Goal: Task Accomplishment & Management: Complete application form

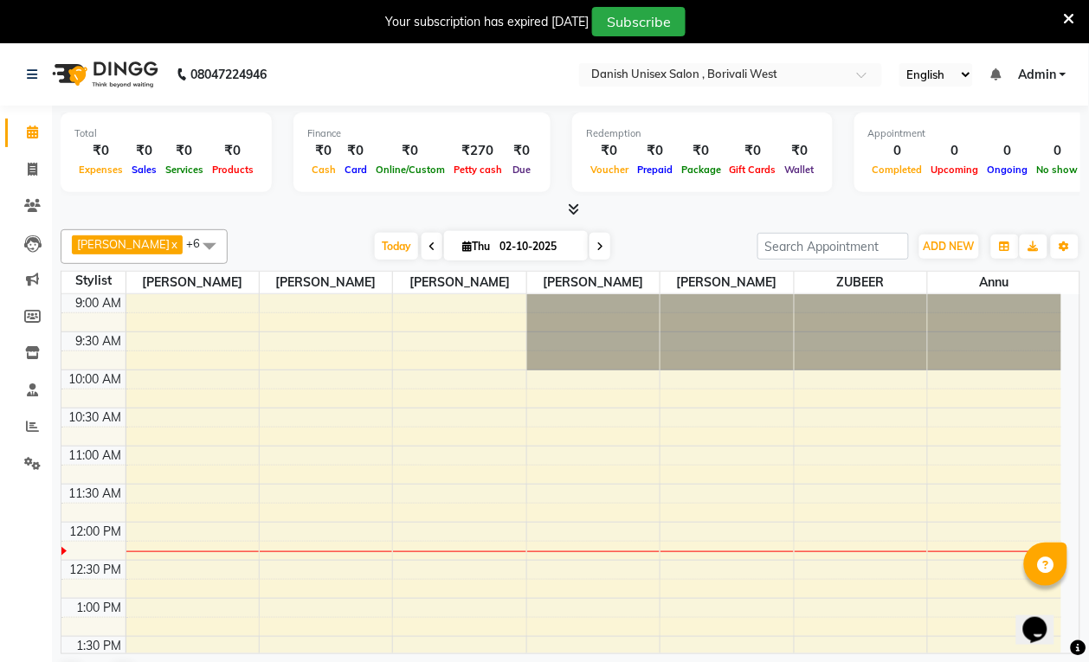
click at [1073, 18] on icon at bounding box center [1069, 19] width 11 height 16
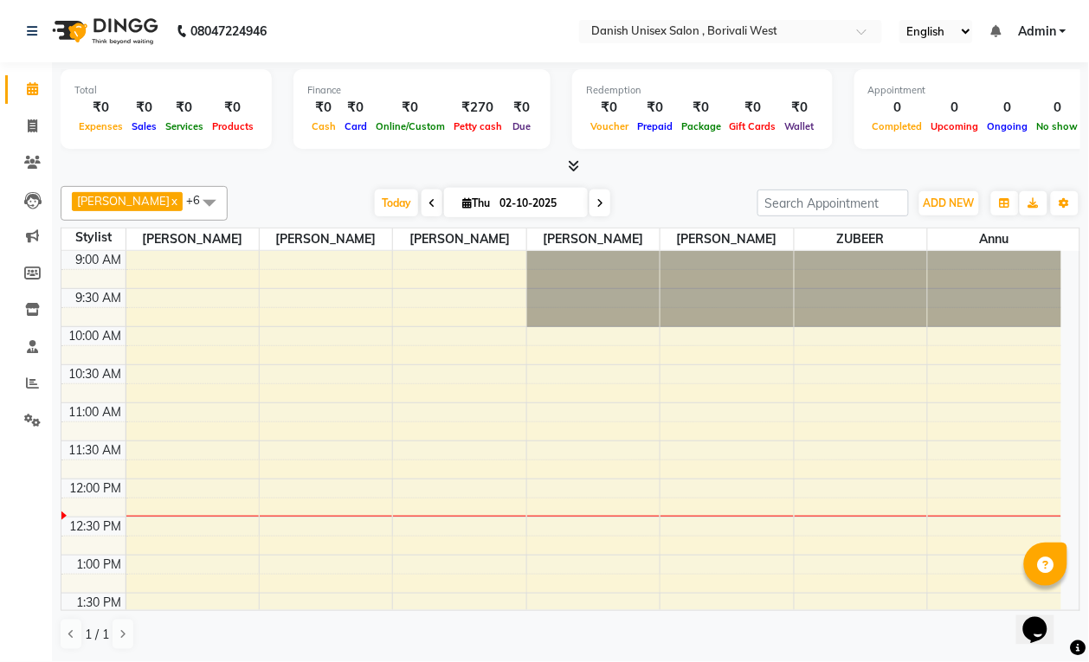
click at [498, 209] on input "02-10-2025" at bounding box center [537, 203] width 87 height 26
select select "10"
select select "2025"
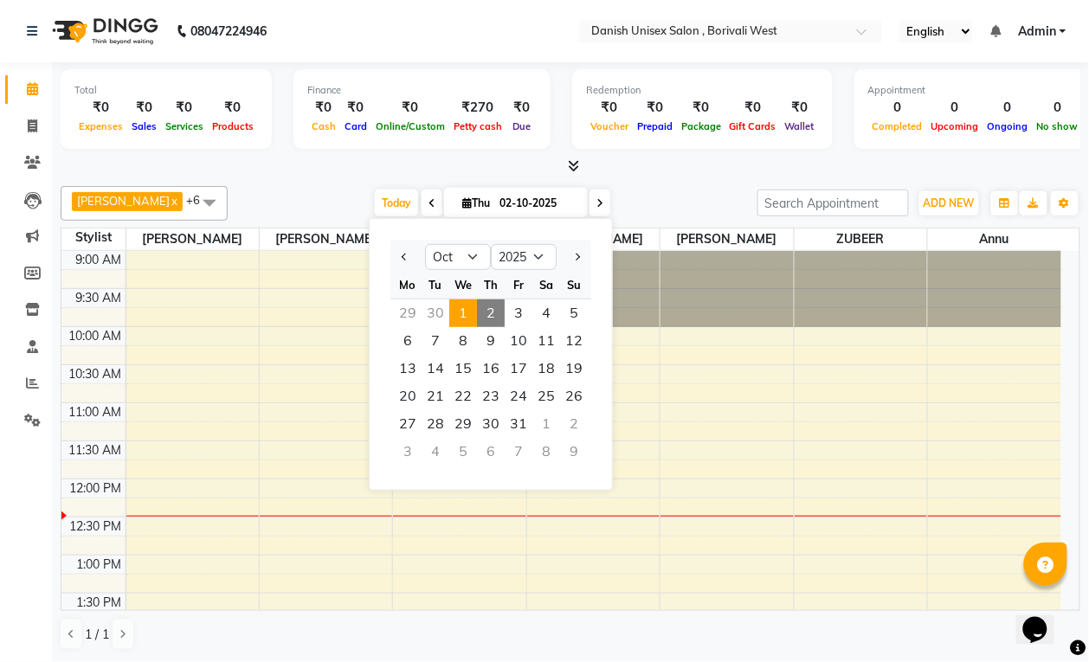
click at [466, 316] on span "1" at bounding box center [463, 313] width 28 height 28
type input "01-10-2025"
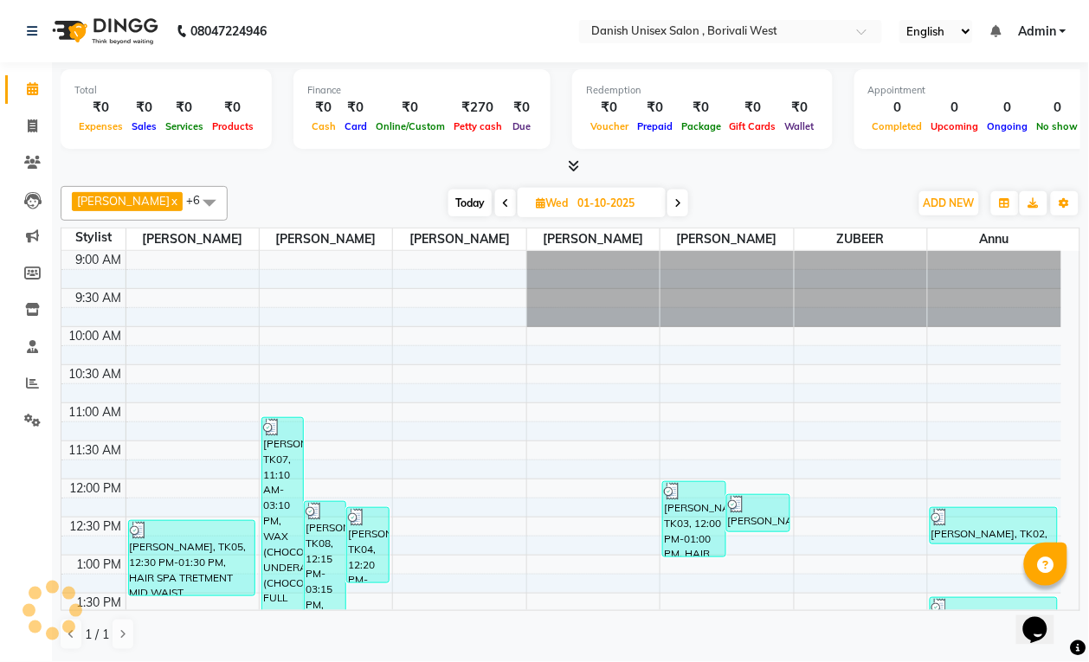
scroll to position [231, 0]
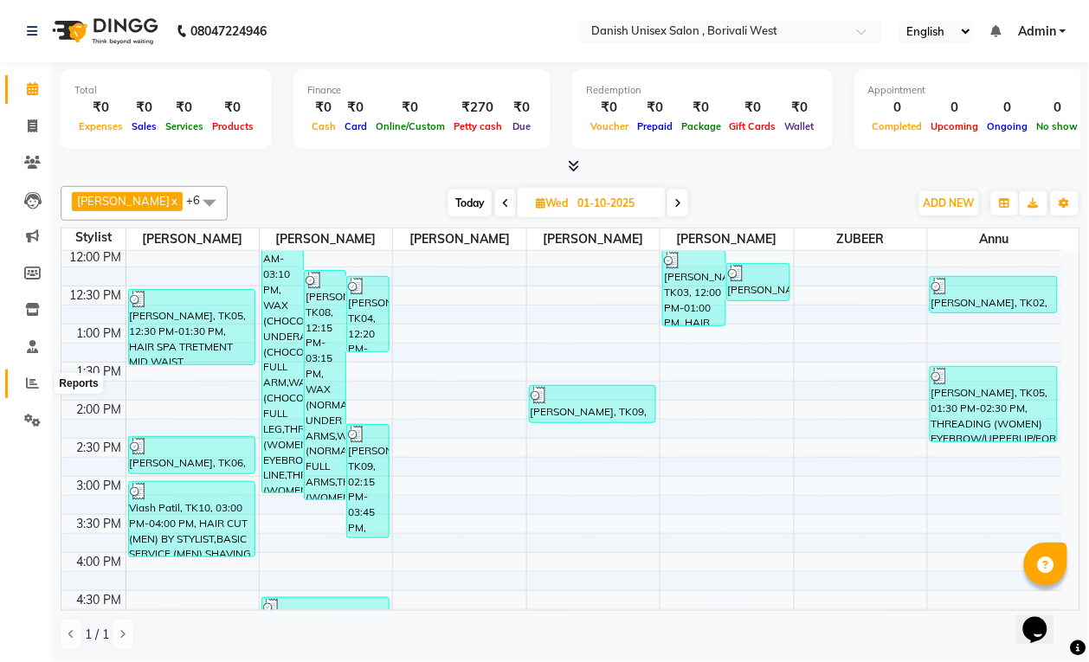
click at [29, 379] on icon at bounding box center [32, 383] width 13 height 13
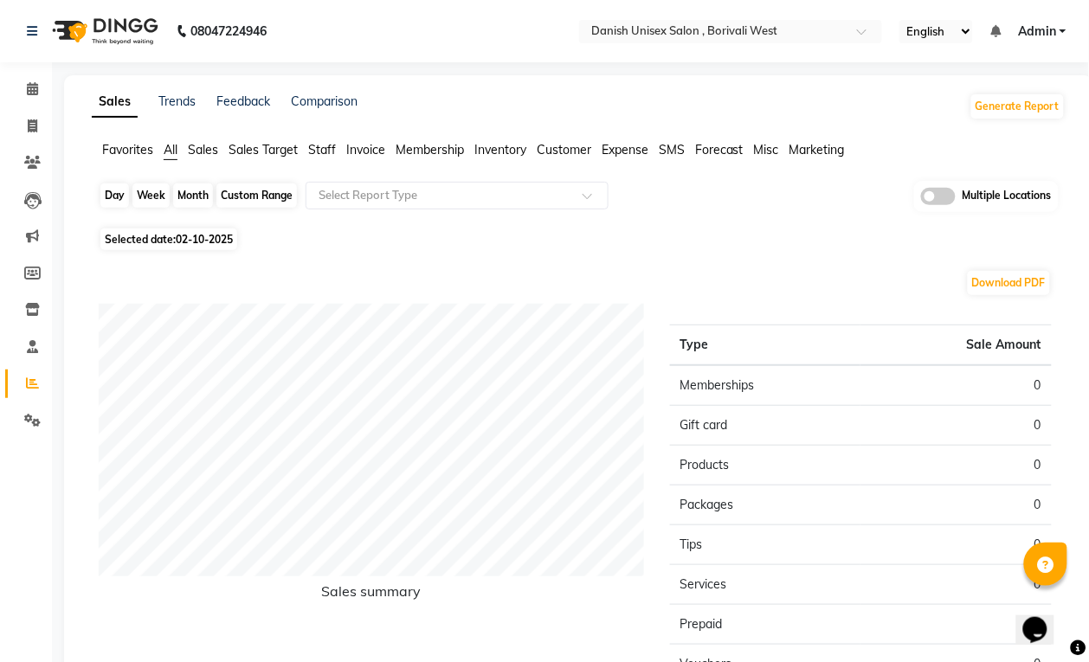
click at [122, 204] on div "Day" at bounding box center [114, 195] width 29 height 24
select select "10"
select select "2025"
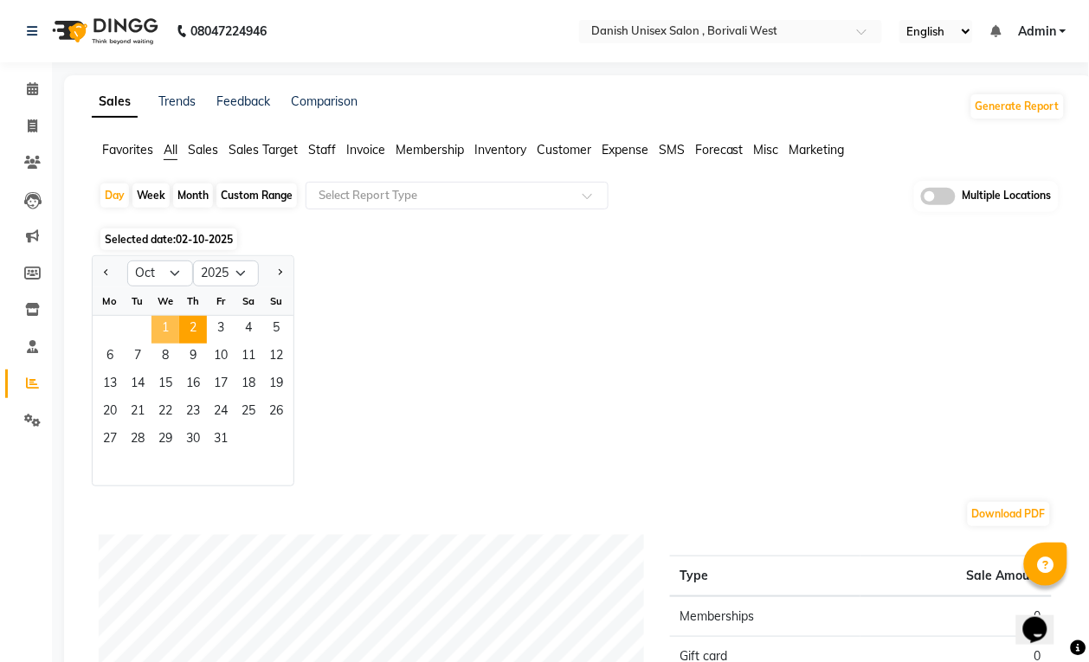
click at [176, 338] on span "1" at bounding box center [165, 330] width 28 height 28
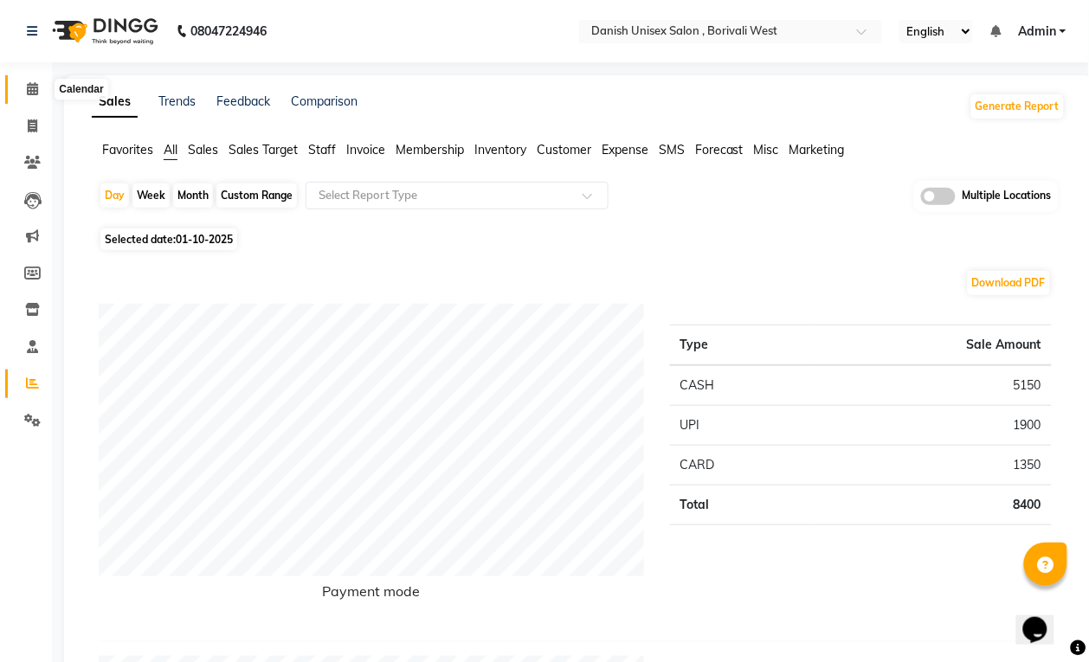
click at [30, 87] on icon at bounding box center [32, 88] width 11 height 13
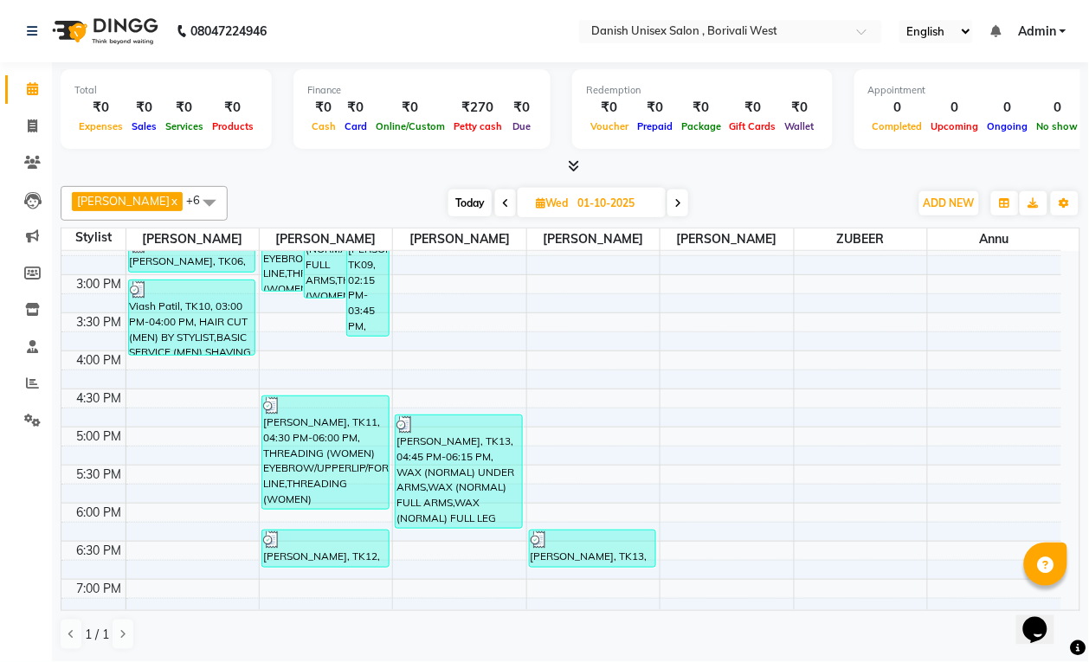
scroll to position [641, 0]
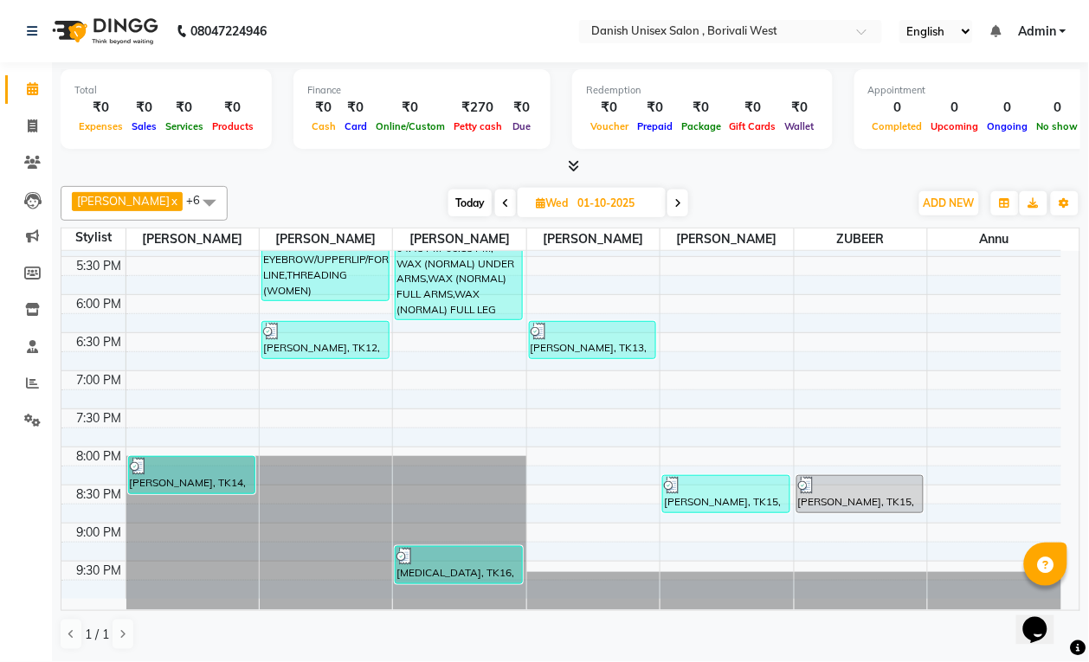
click at [583, 214] on input "01-10-2025" at bounding box center [615, 203] width 87 height 26
select select "10"
select select "2025"
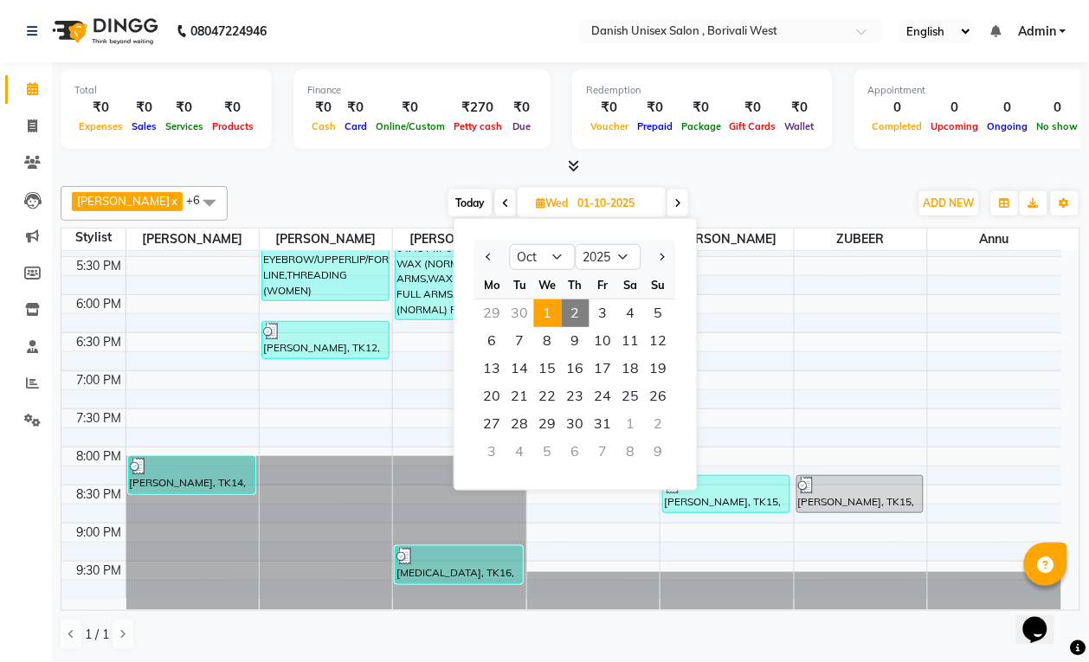
click at [570, 307] on span "2" at bounding box center [576, 313] width 28 height 28
type input "02-10-2025"
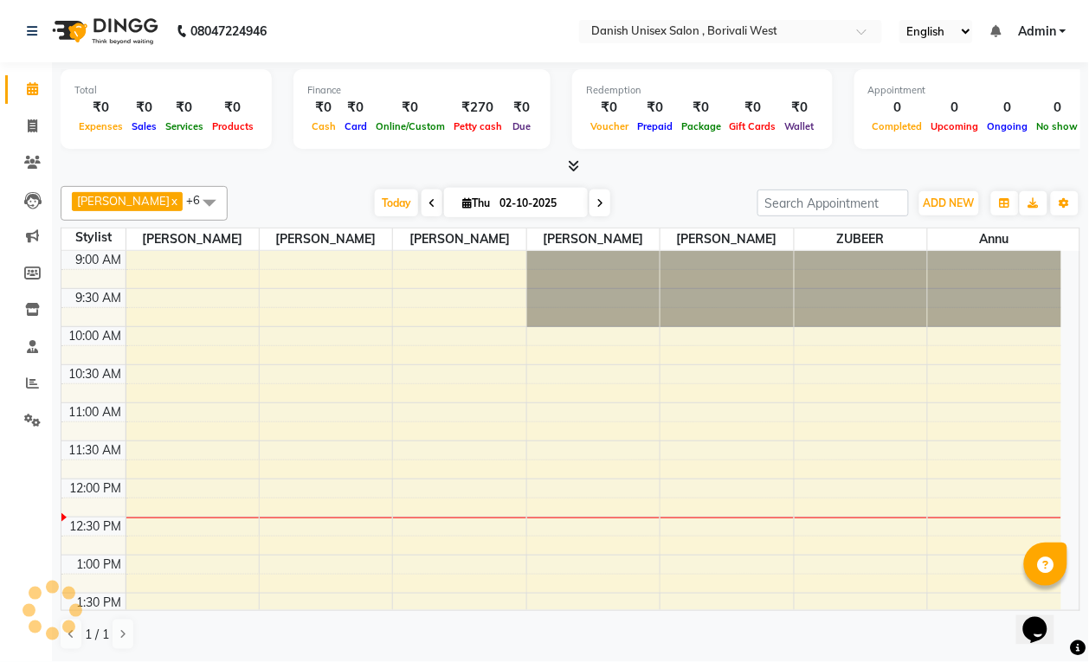
scroll to position [231, 0]
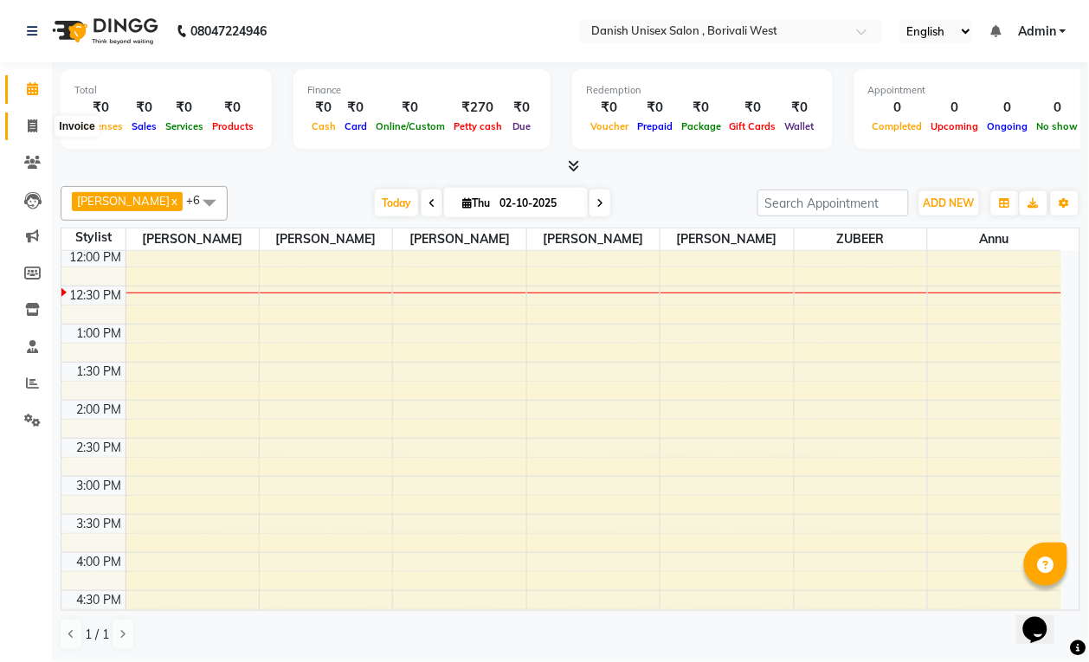
click at [35, 124] on icon at bounding box center [33, 125] width 10 height 13
select select "service"
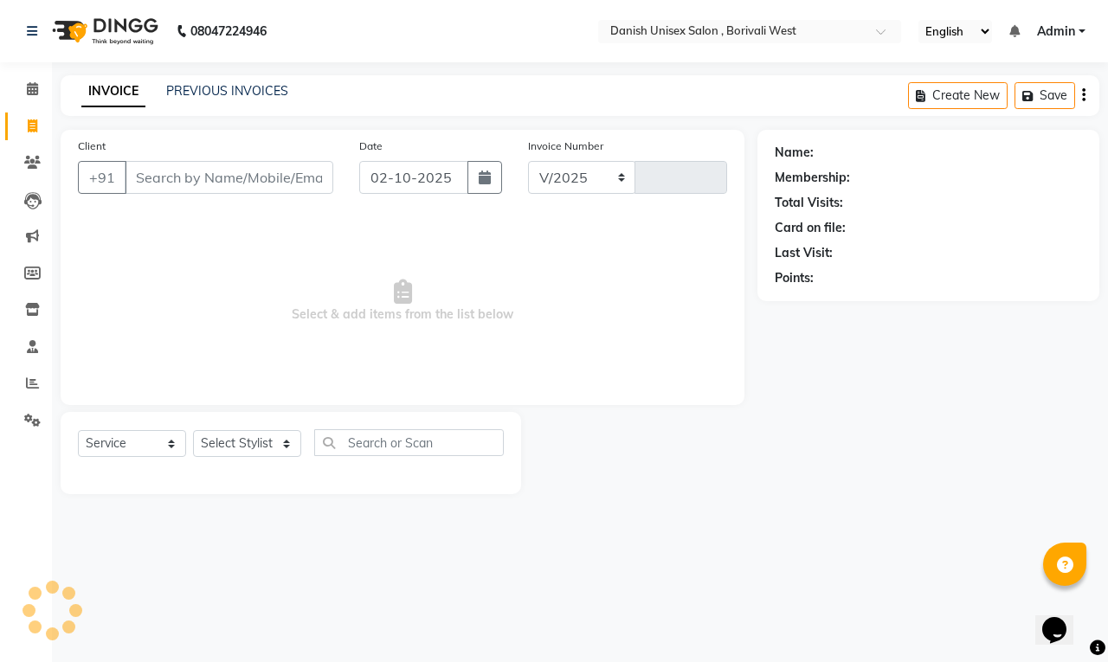
select select "6929"
type input "3937"
type input "5"
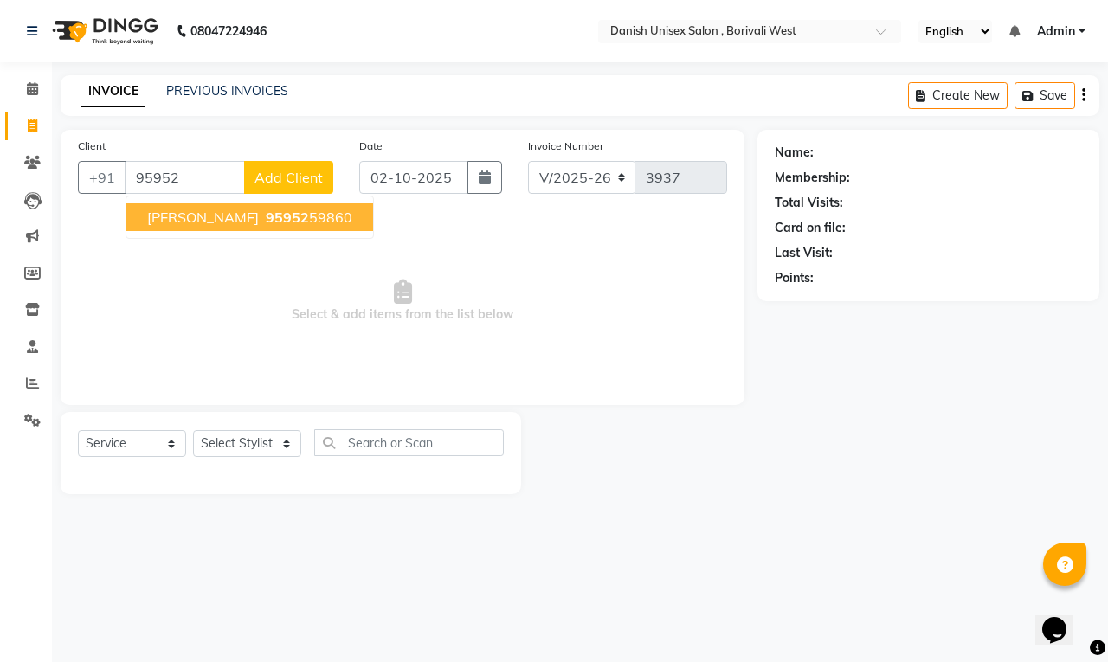
click at [277, 221] on span "95952" at bounding box center [287, 217] width 43 height 17
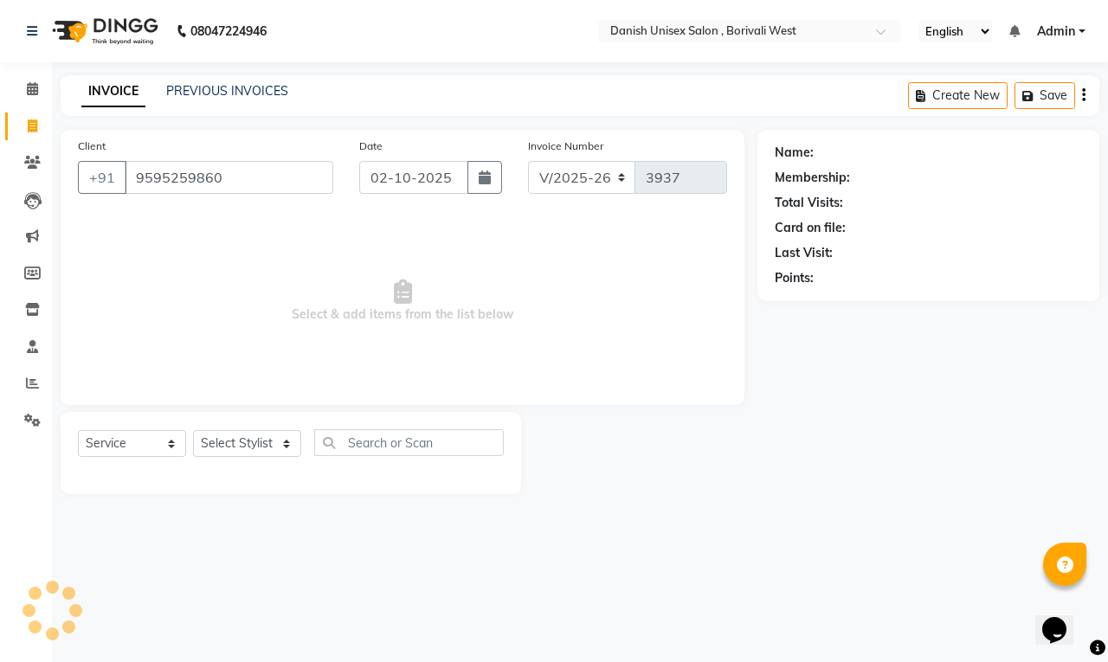
type input "9595259860"
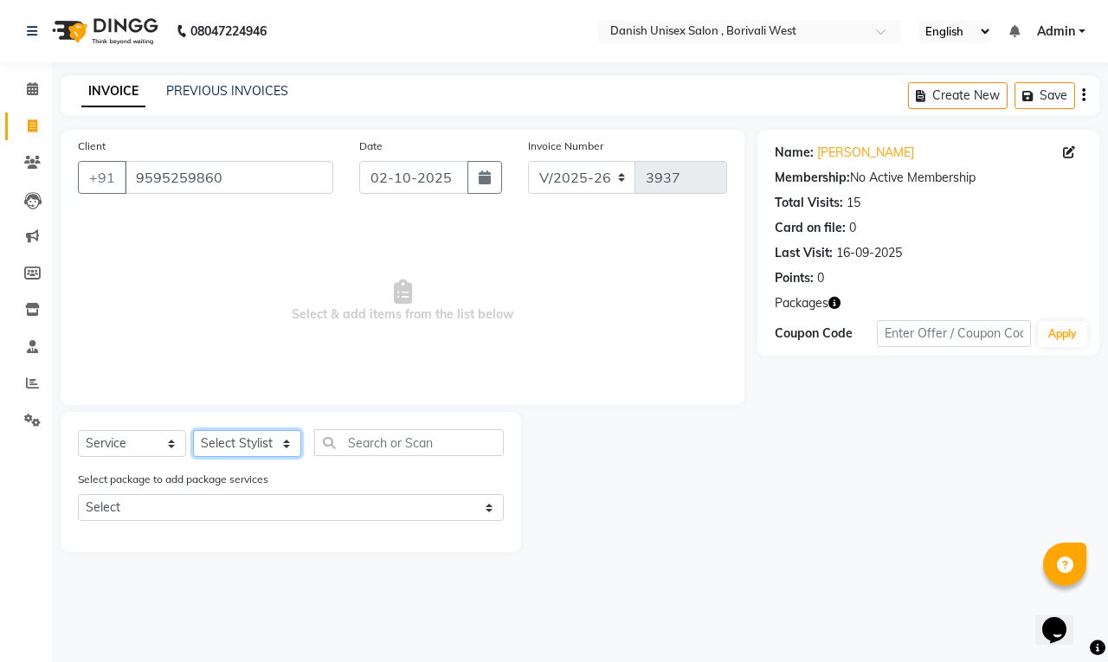
click at [241, 440] on select "Select Stylist [PERSON_NAME] [PERSON_NAME] kajal [PERSON_NAME] [PERSON_NAME] [P…" at bounding box center [247, 443] width 108 height 27
select select "54585"
click at [193, 430] on select "Select Stylist [PERSON_NAME] [PERSON_NAME] kajal [PERSON_NAME] [PERSON_NAME] [P…" at bounding box center [247, 443] width 108 height 27
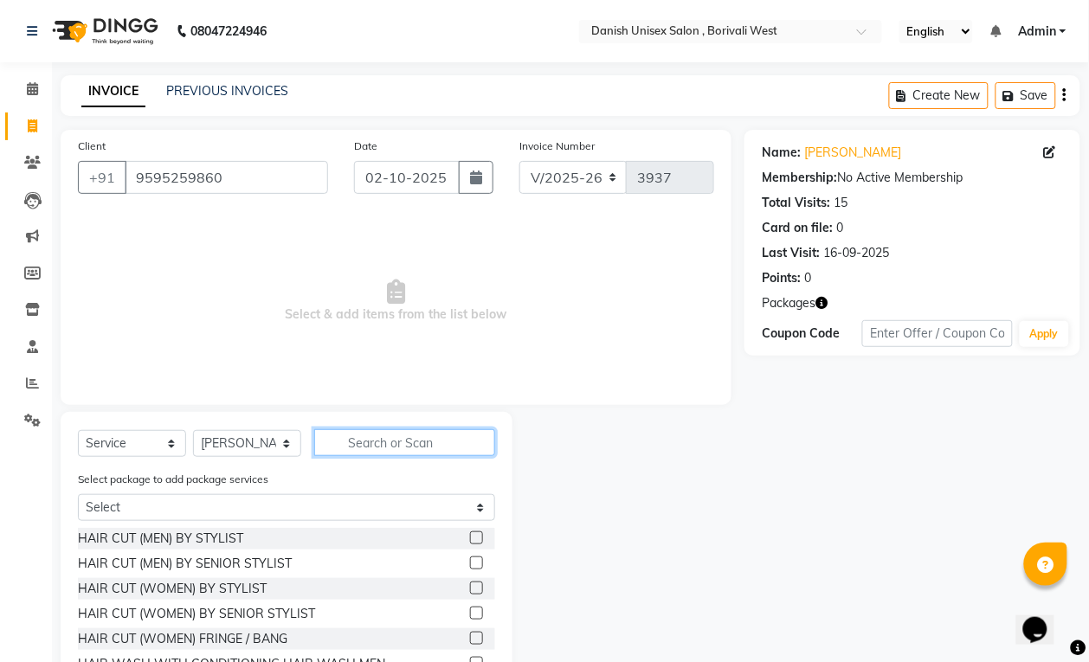
click at [433, 452] on input "text" at bounding box center [404, 442] width 181 height 27
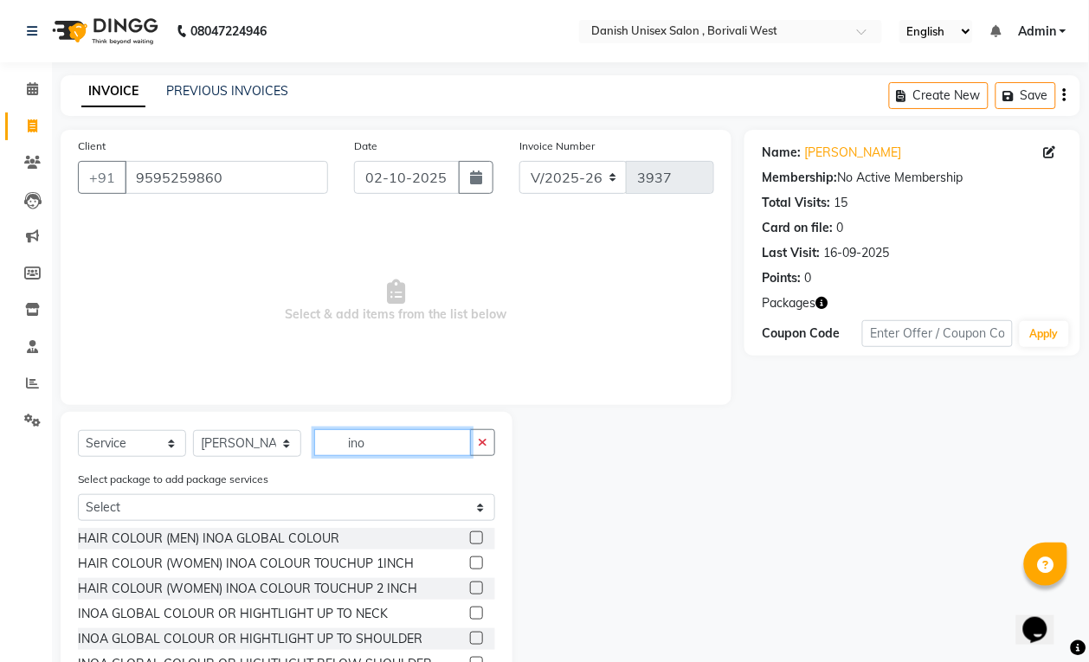
type input "ino"
click at [470, 587] on label at bounding box center [476, 588] width 13 height 13
click at [470, 587] on input "checkbox" at bounding box center [475, 588] width 11 height 11
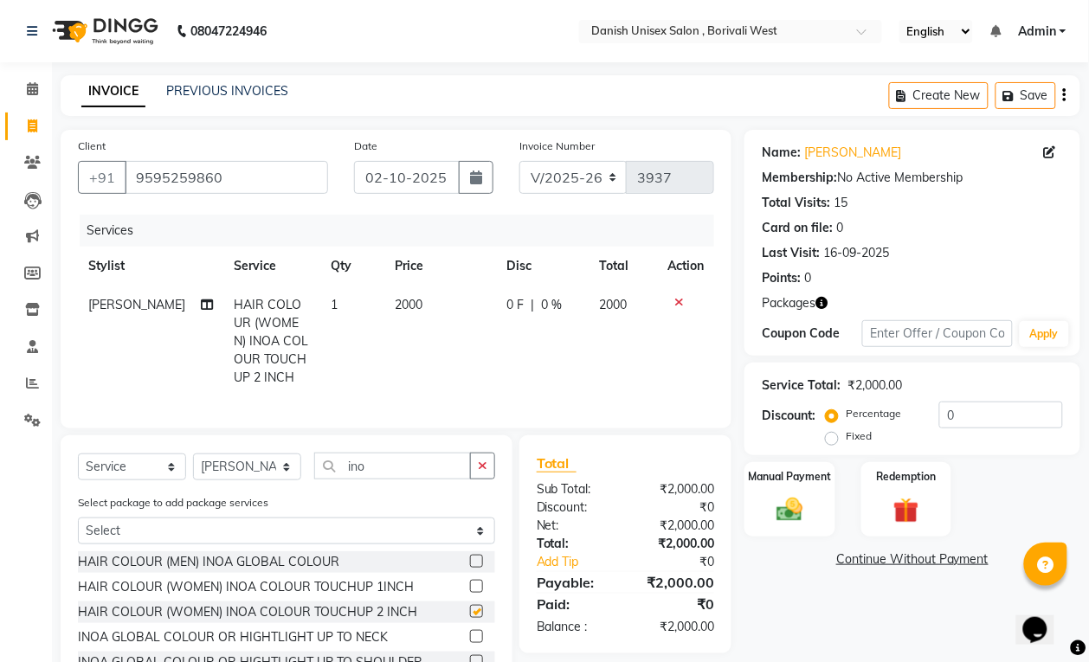
checkbox input "false"
click at [512, 307] on span "0 F" at bounding box center [514, 305] width 17 height 18
select select "54585"
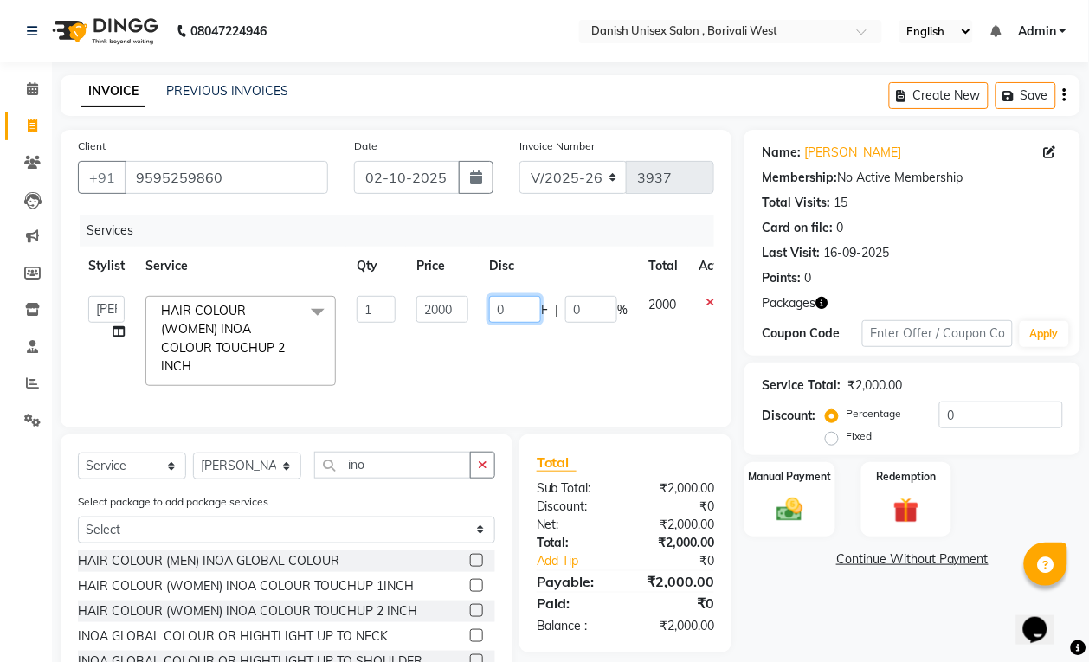
click at [512, 307] on input "0" at bounding box center [515, 309] width 52 height 27
type input "0300"
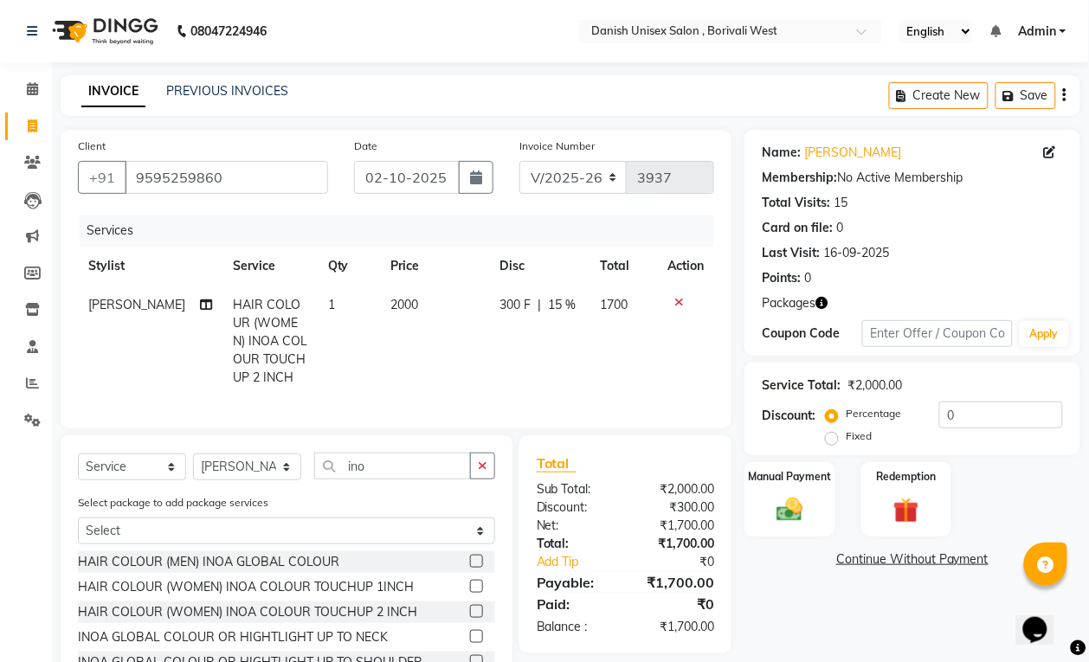
click at [517, 359] on td "300 F | 15 %" at bounding box center [539, 342] width 100 height 112
select select "54585"
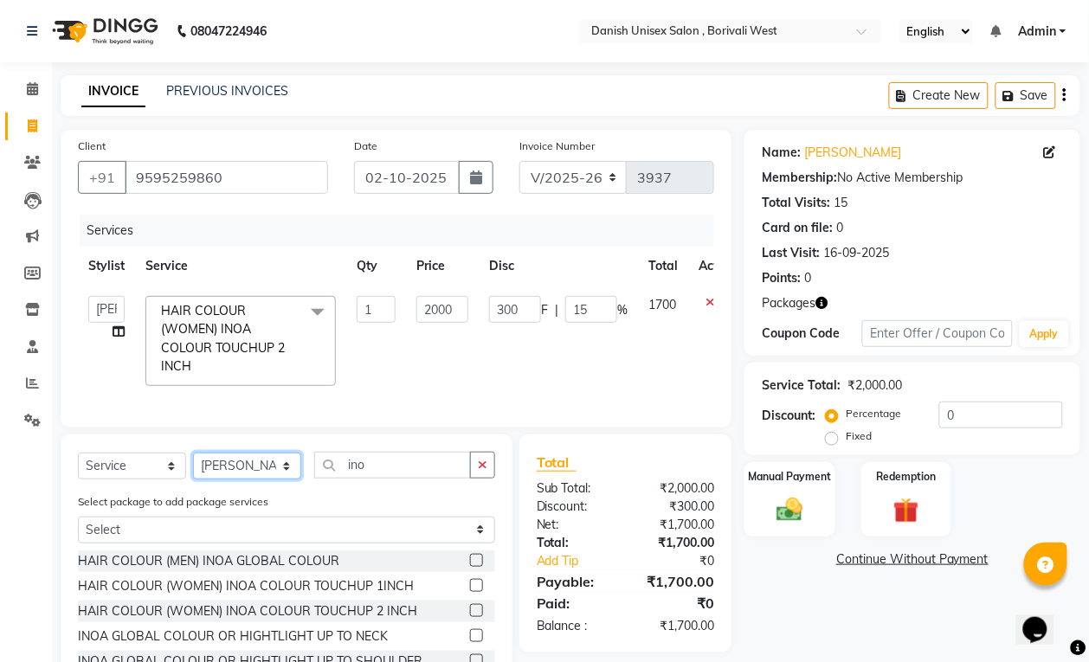
click at [261, 480] on select "Select Stylist [PERSON_NAME] [PERSON_NAME] kajal [PERSON_NAME] [PERSON_NAME] [P…" at bounding box center [247, 466] width 108 height 27
select select "54589"
click at [193, 471] on select "Select Stylist [PERSON_NAME] [PERSON_NAME] kajal [PERSON_NAME] [PERSON_NAME] [P…" at bounding box center [247, 466] width 108 height 27
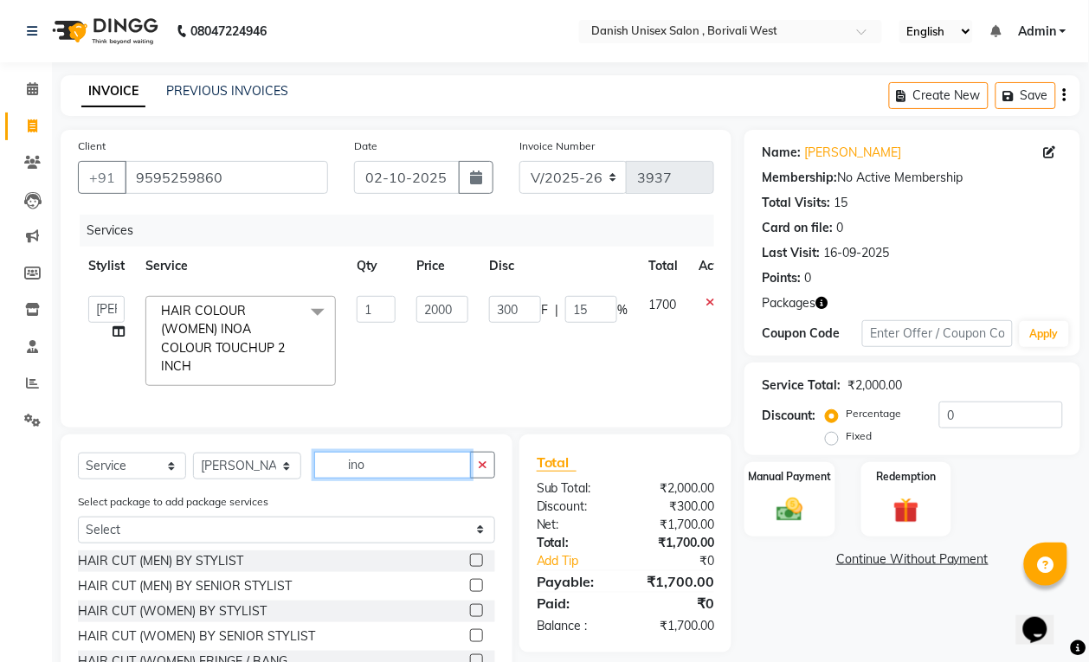
click at [439, 479] on input "ino" at bounding box center [392, 465] width 157 height 27
type input "i"
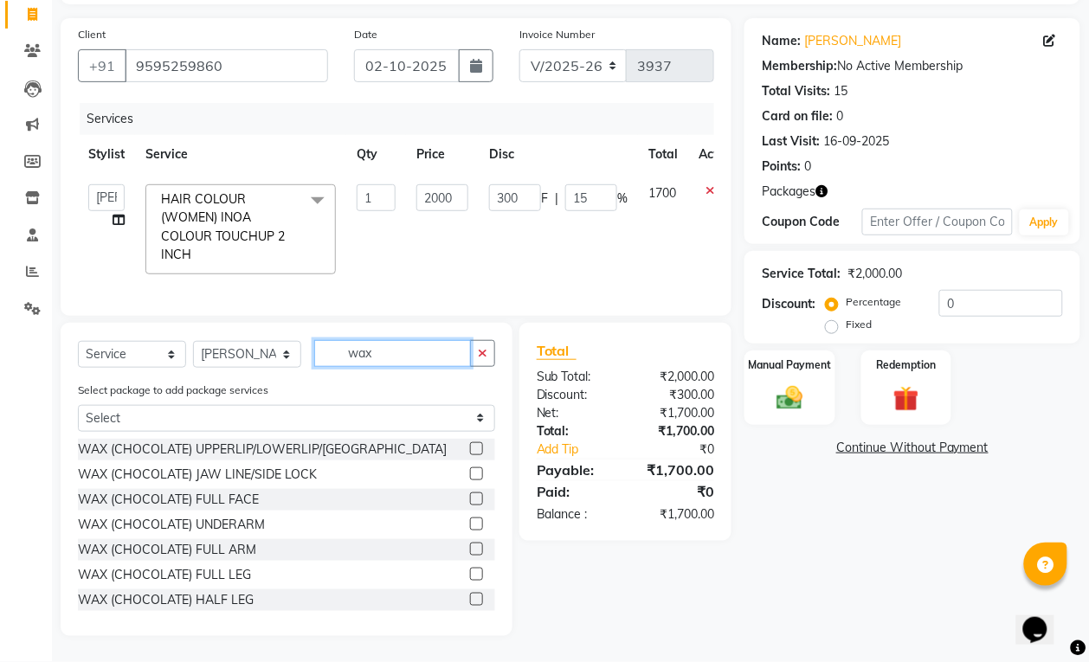
type input "wax"
click at [470, 550] on label at bounding box center [476, 549] width 13 height 13
click at [470, 550] on input "checkbox" at bounding box center [475, 549] width 11 height 11
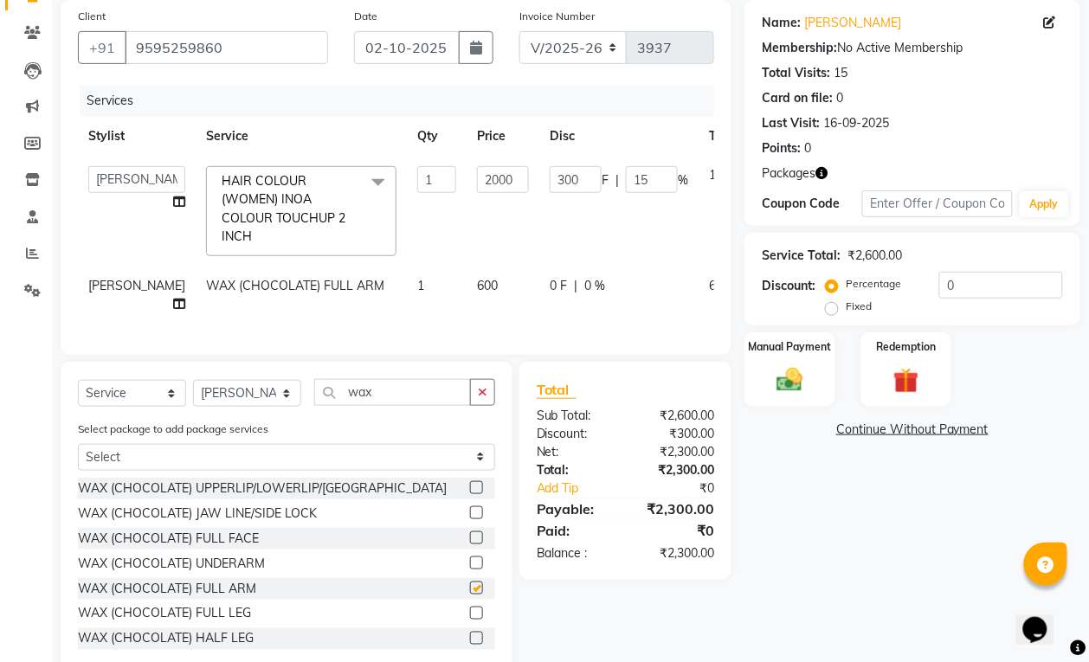
checkbox input "false"
click at [550, 292] on span "0 F" at bounding box center [558, 286] width 17 height 18
select select "54589"
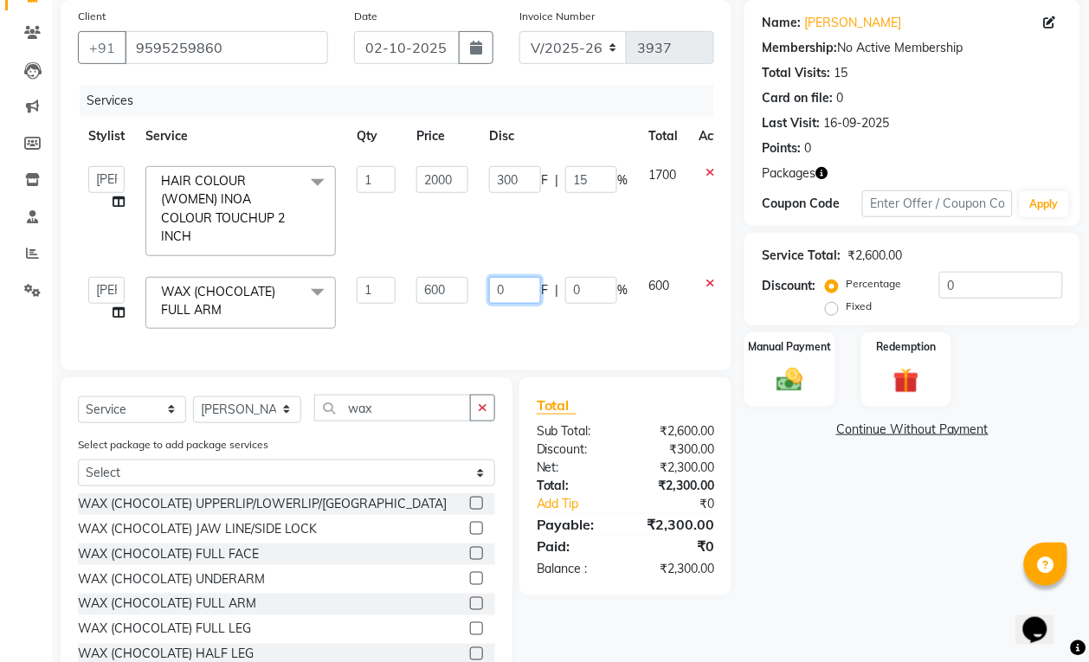
click at [528, 294] on input "0" at bounding box center [515, 290] width 52 height 27
type input "0100"
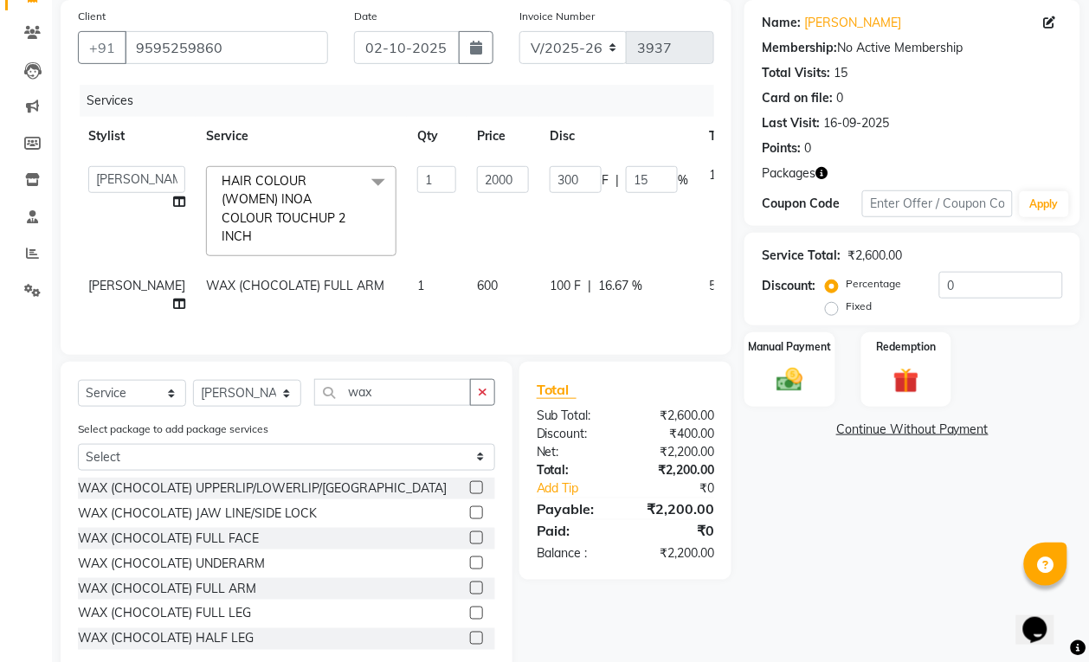
click at [535, 338] on div "Services Stylist Service Qty Price Disc Total Action Annu [PERSON_NAME] [PERSON…" at bounding box center [396, 211] width 636 height 253
click at [764, 387] on div "Manual Payment" at bounding box center [790, 370] width 94 height 78
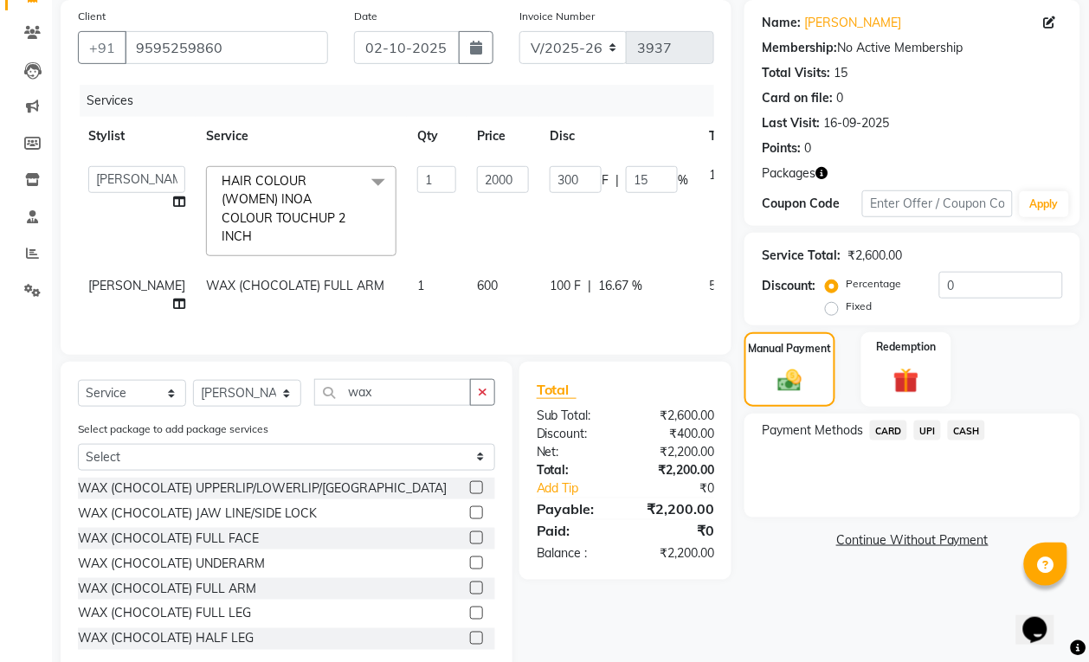
click at [926, 428] on span "UPI" at bounding box center [927, 431] width 27 height 20
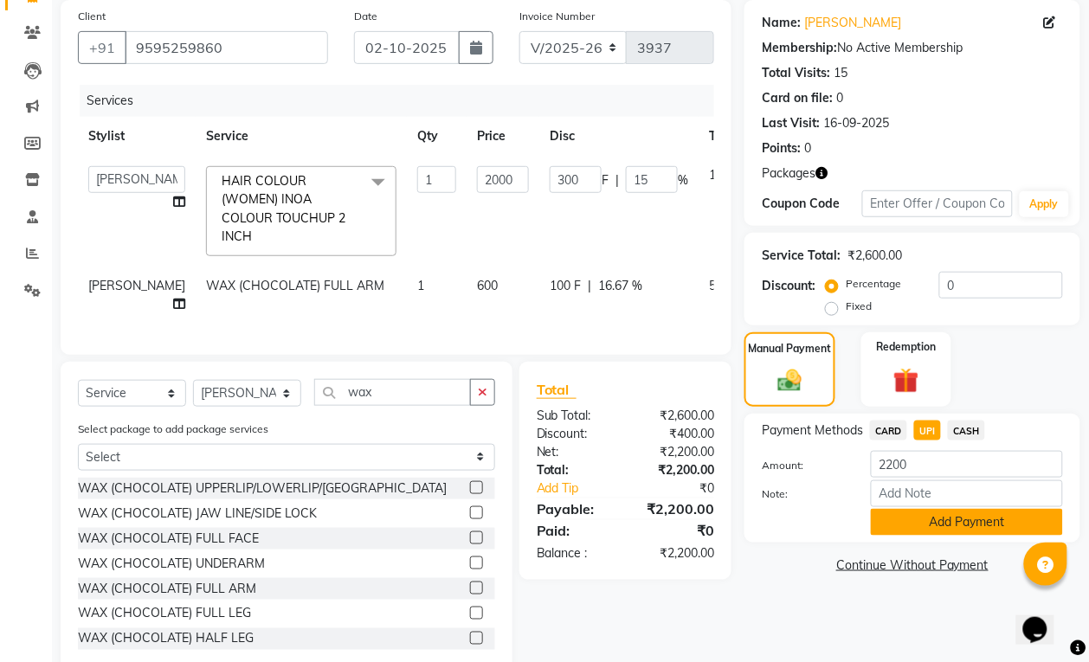
click at [939, 524] on button "Add Payment" at bounding box center [967, 522] width 192 height 27
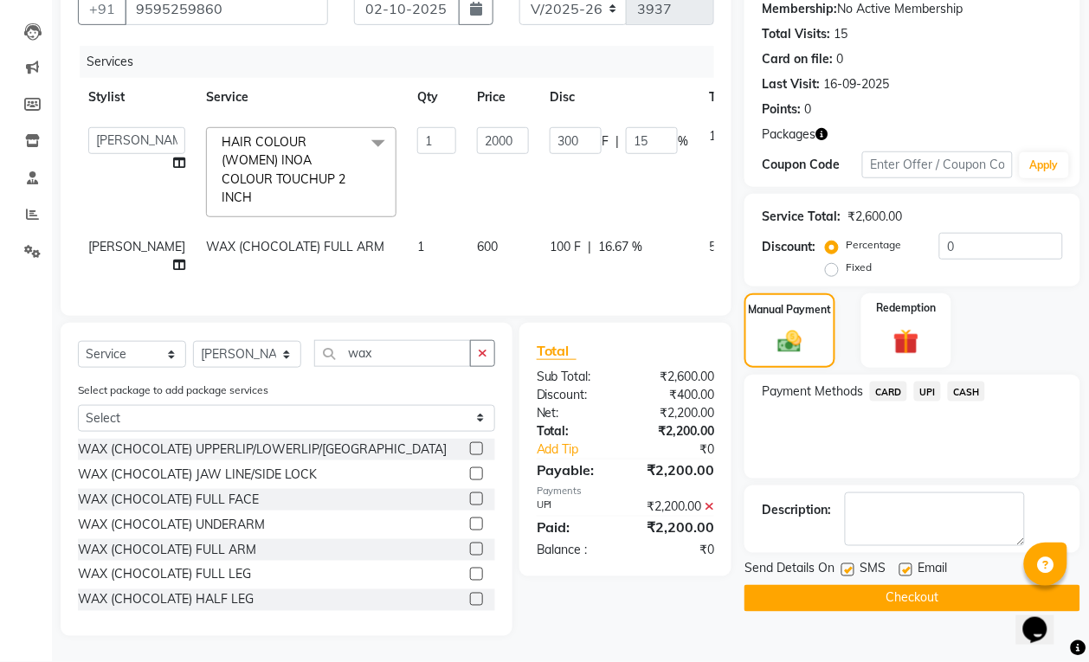
scroll to position [204, 0]
click at [944, 585] on button "Checkout" at bounding box center [912, 598] width 336 height 27
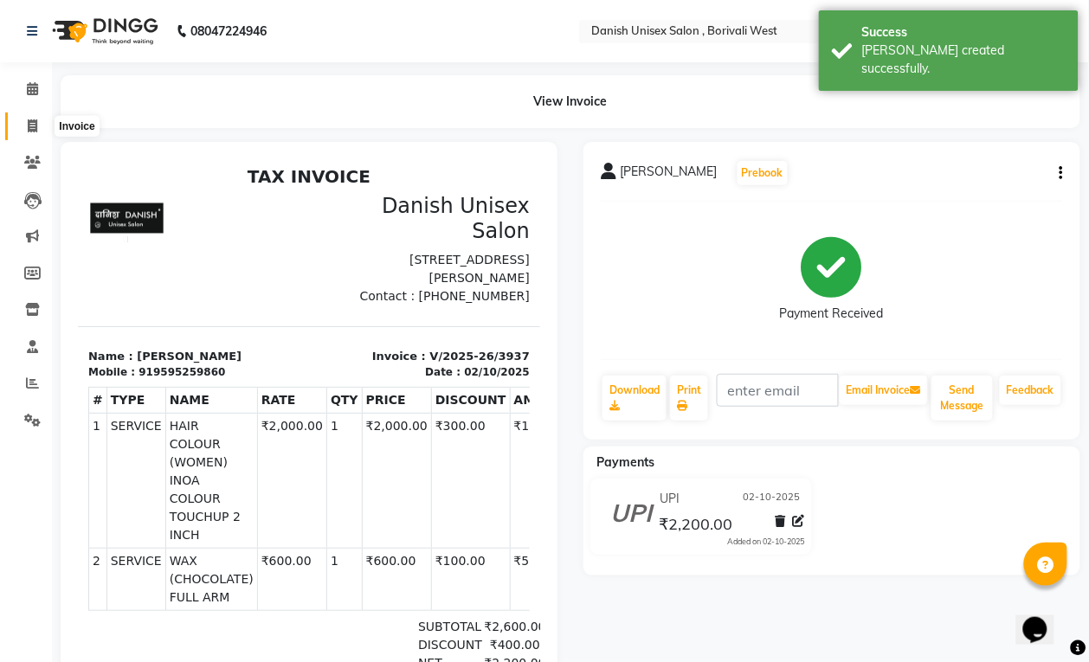
click at [30, 126] on icon at bounding box center [33, 125] width 10 height 13
select select "service"
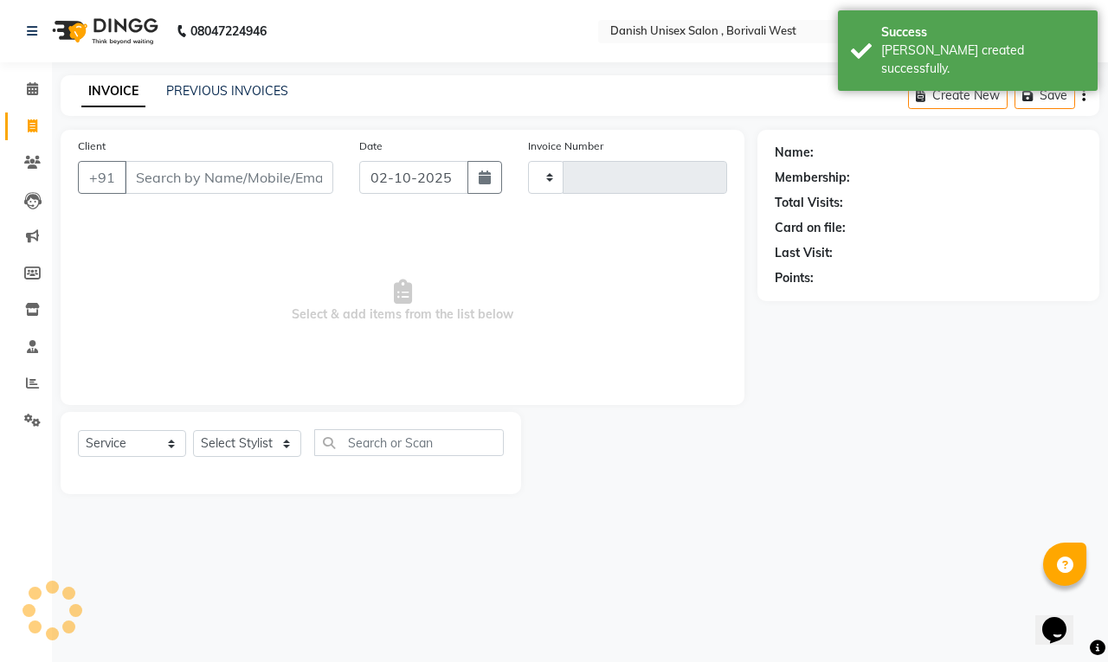
type input "3938"
select select "6929"
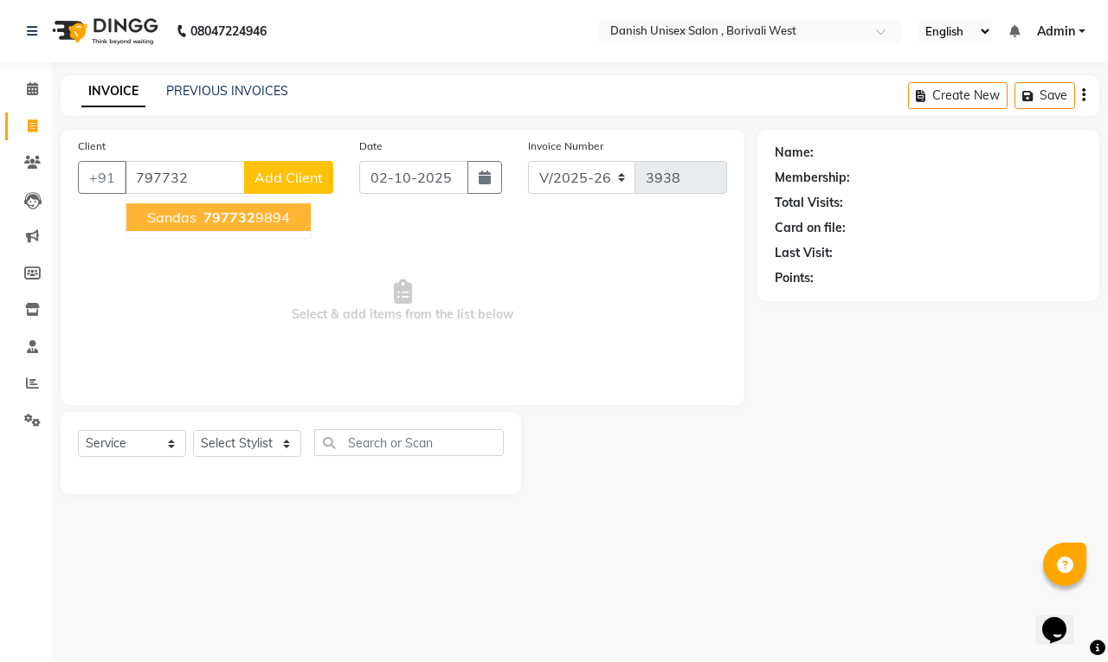
click at [191, 222] on span "Sandas" at bounding box center [171, 217] width 49 height 17
type input "7977329894"
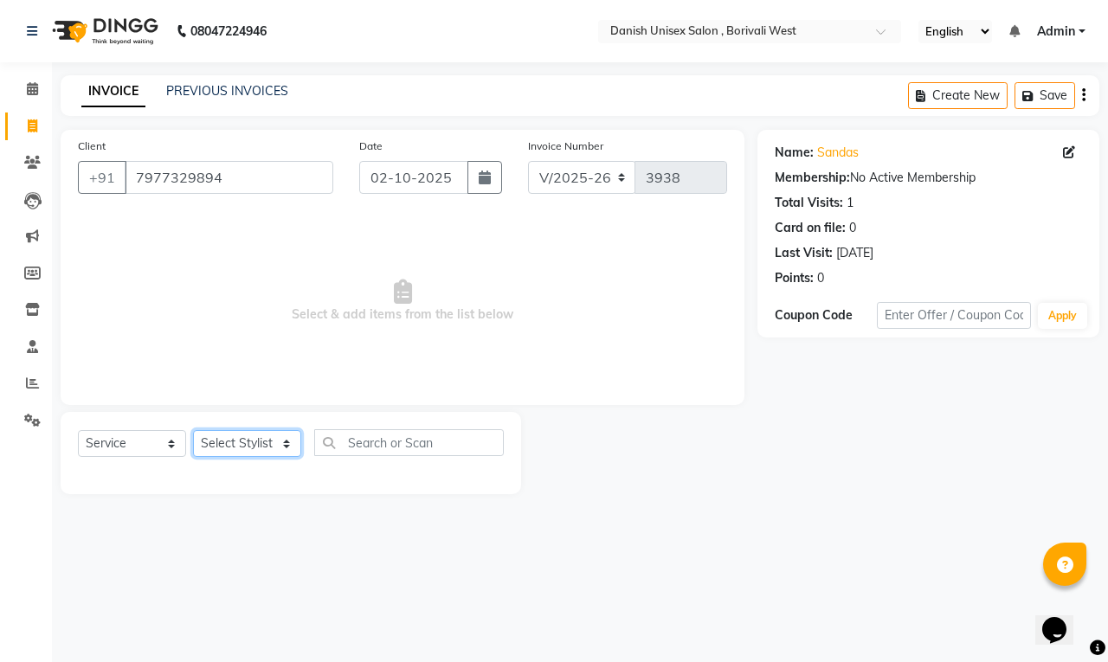
click at [283, 444] on select "Select Stylist [PERSON_NAME] [PERSON_NAME] kajal [PERSON_NAME] [PERSON_NAME] [P…" at bounding box center [247, 443] width 108 height 27
select select "89255"
click at [193, 430] on select "Select Stylist [PERSON_NAME] [PERSON_NAME] kajal [PERSON_NAME] [PERSON_NAME] [P…" at bounding box center [247, 443] width 108 height 27
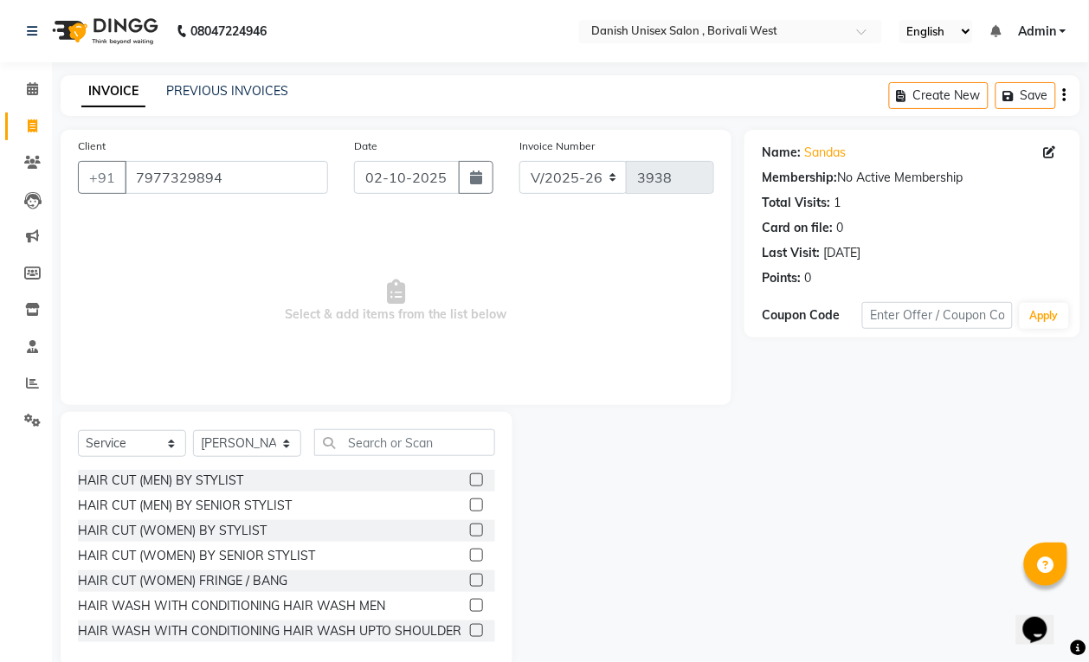
click at [470, 474] on label at bounding box center [476, 479] width 13 height 13
click at [470, 475] on input "checkbox" at bounding box center [475, 480] width 11 height 11
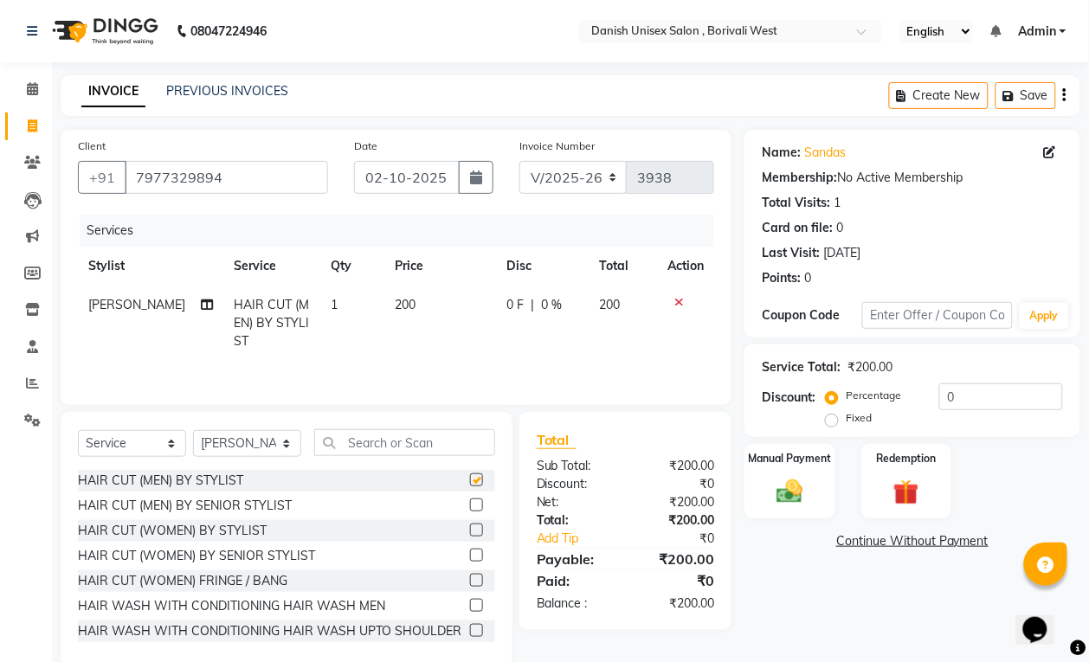
checkbox input "false"
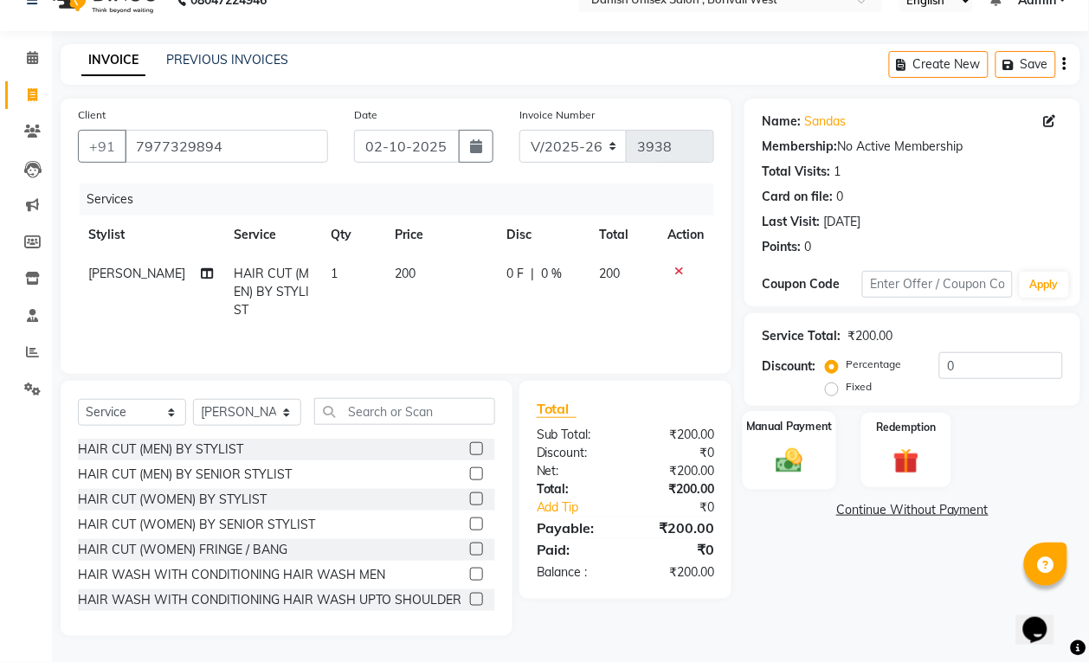
click at [795, 437] on div "Manual Payment" at bounding box center [790, 450] width 94 height 78
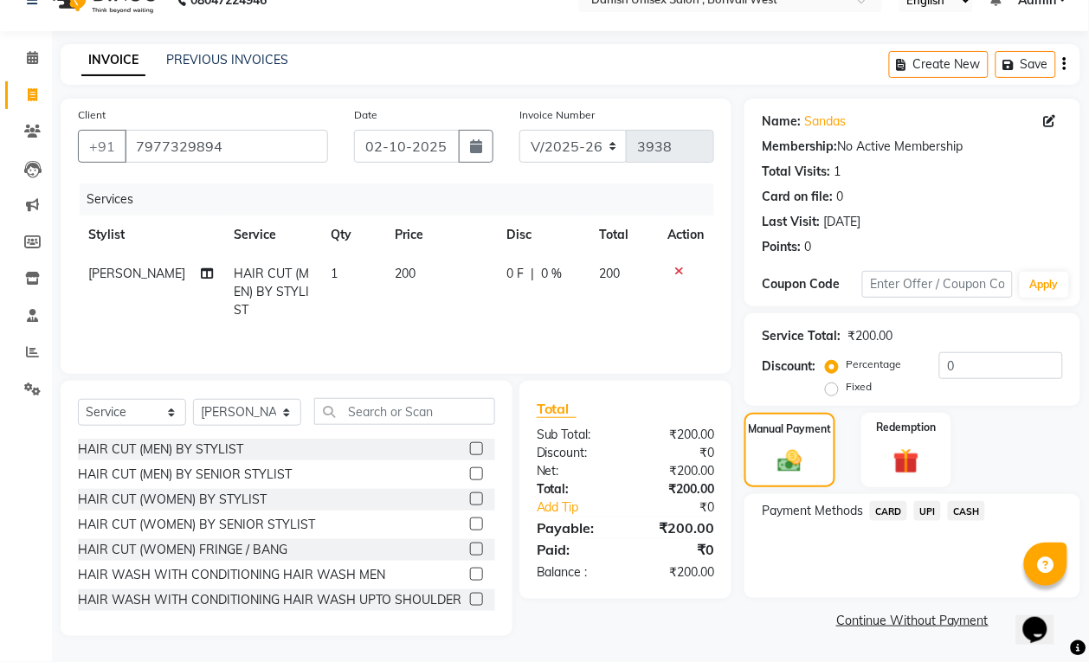
click at [928, 502] on span "UPI" at bounding box center [927, 511] width 27 height 20
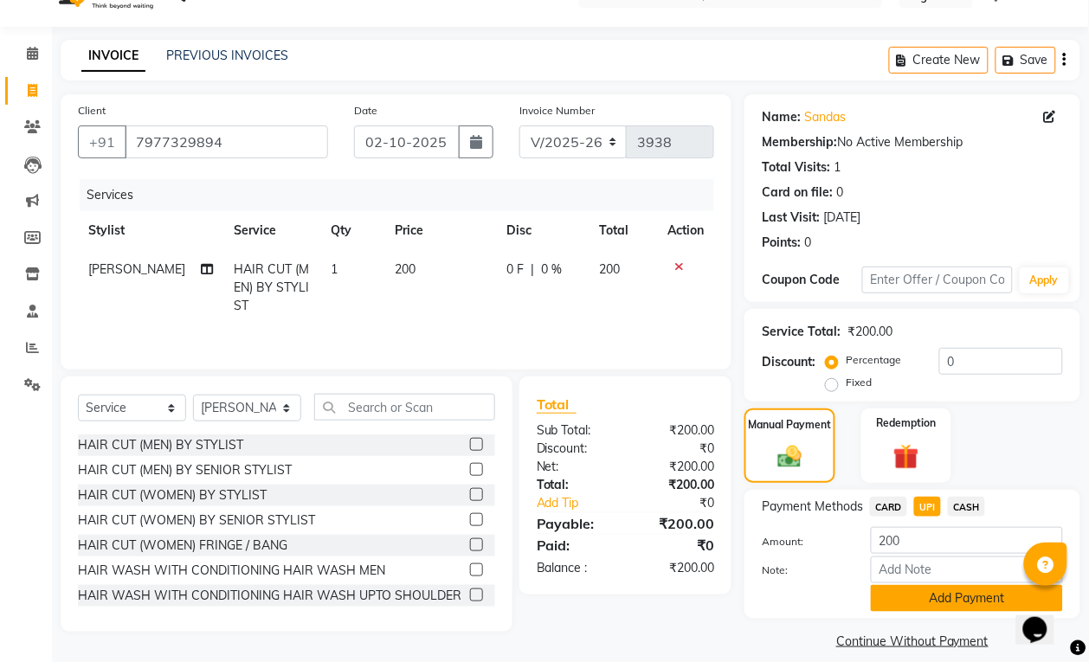
scroll to position [53, 0]
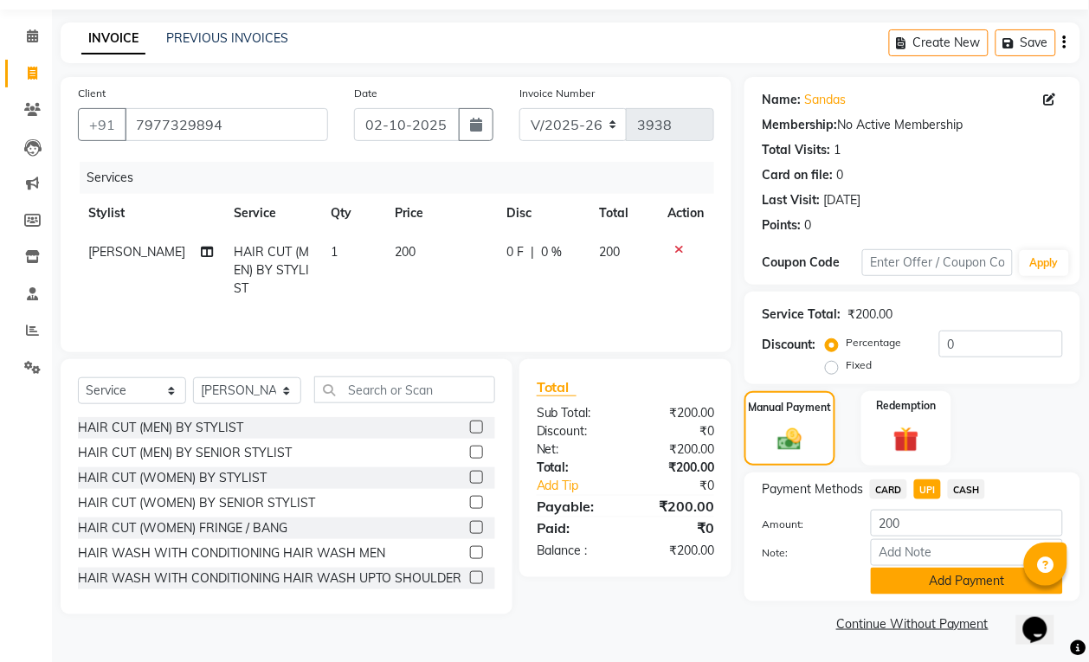
click at [988, 590] on button "Add Payment" at bounding box center [967, 581] width 192 height 27
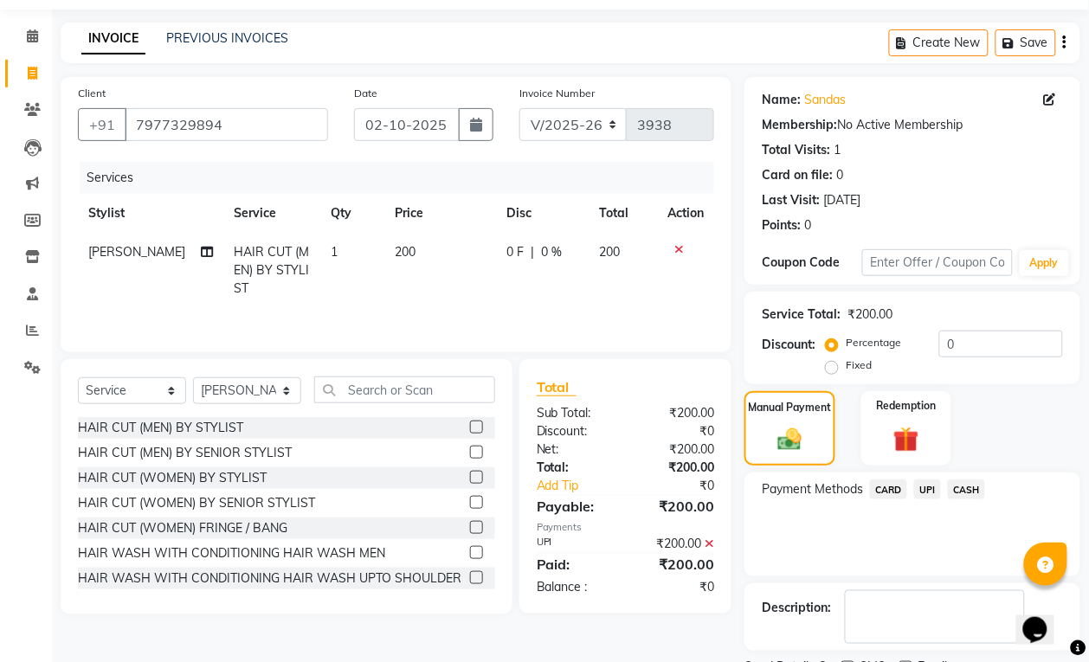
scroll to position [127, 0]
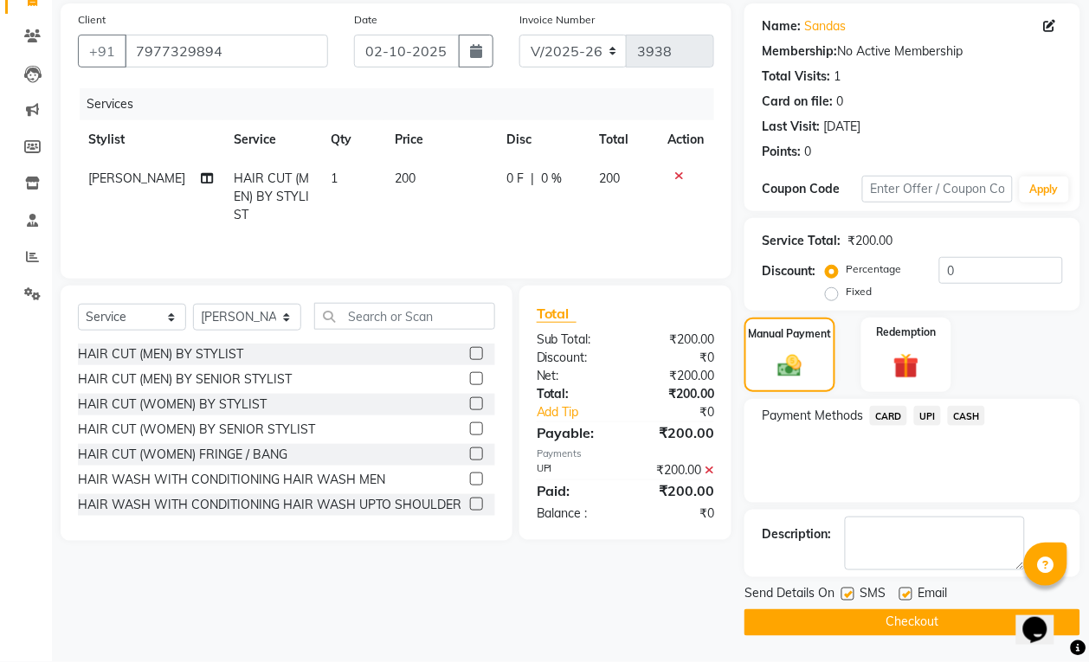
click at [967, 615] on button "Checkout" at bounding box center [912, 622] width 336 height 27
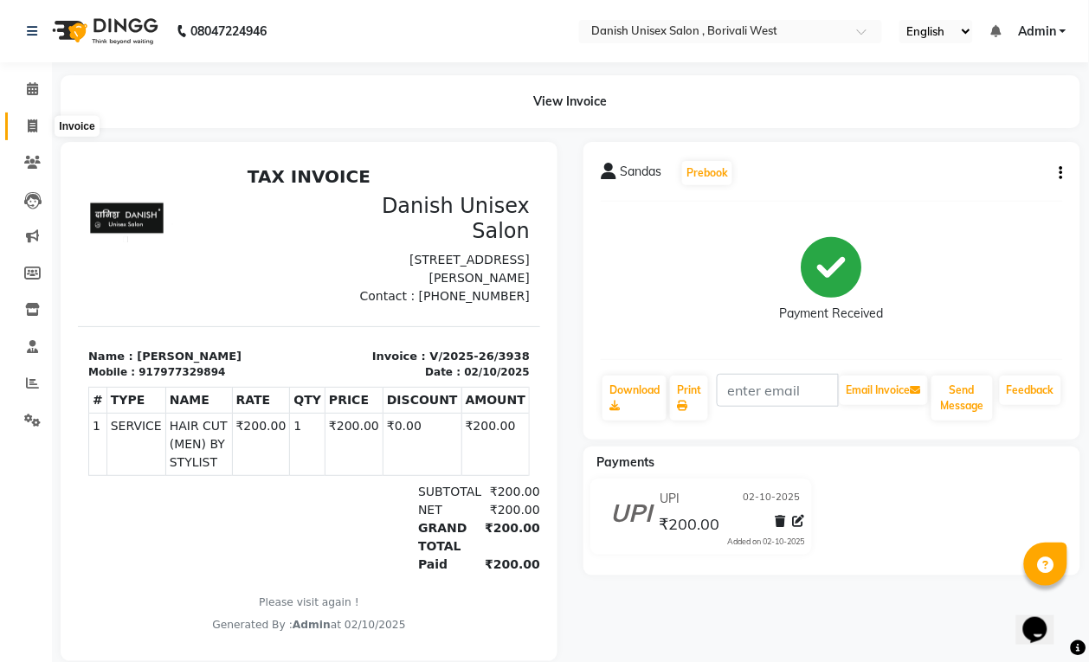
click at [29, 126] on icon at bounding box center [33, 125] width 10 height 13
select select "service"
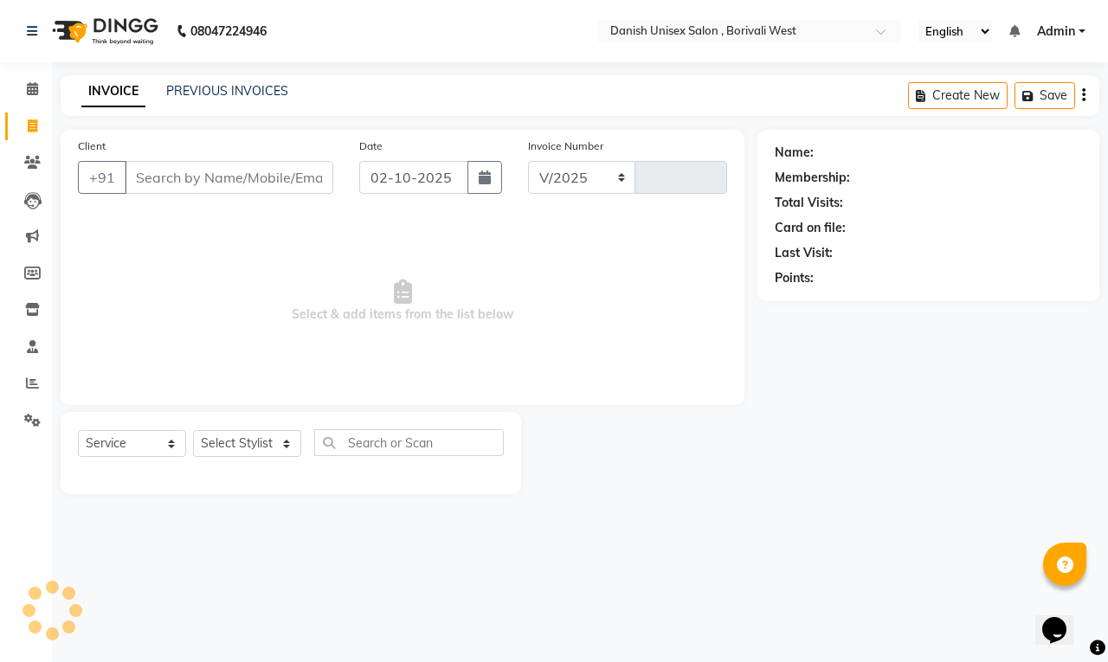
select select "6929"
type input "3939"
click at [29, 96] on span at bounding box center [32, 90] width 30 height 20
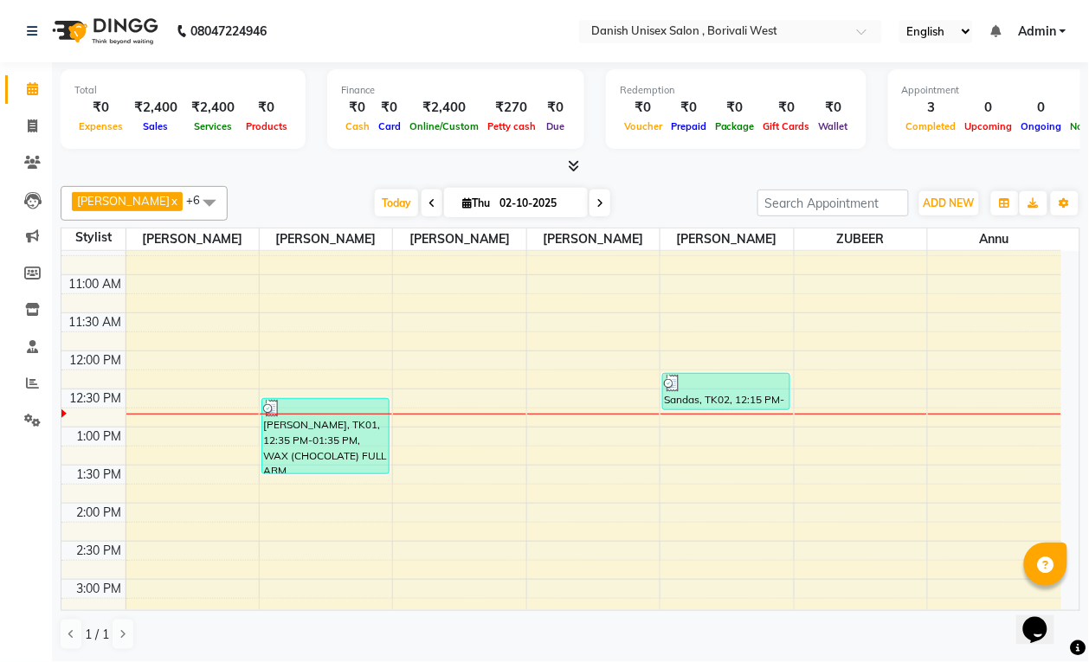
scroll to position [325, 0]
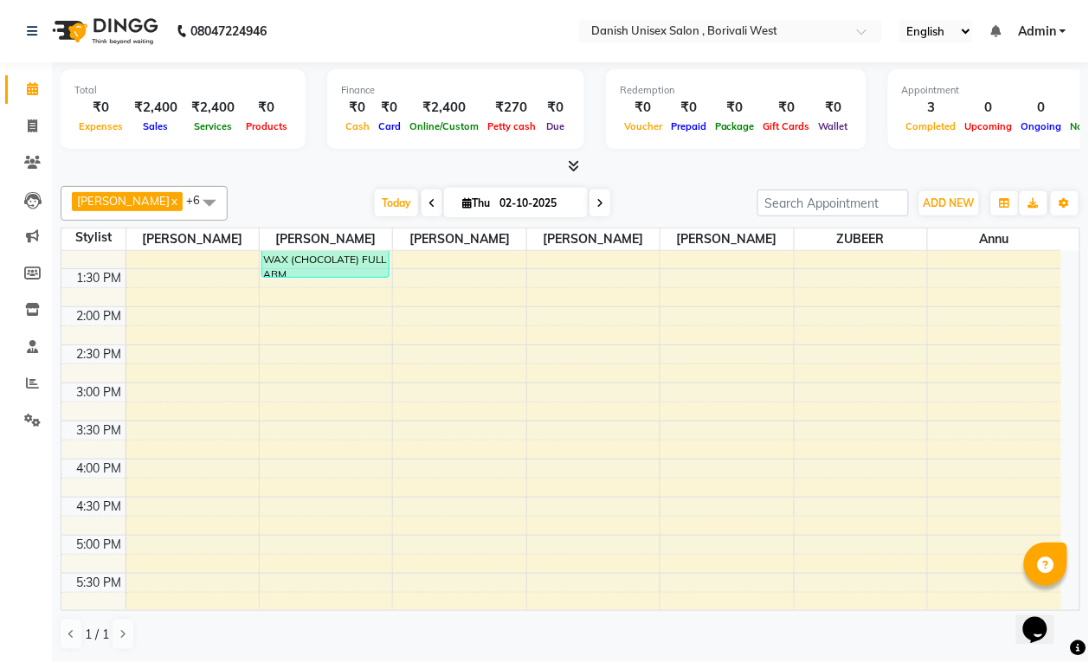
click at [193, 200] on span at bounding box center [209, 202] width 35 height 33
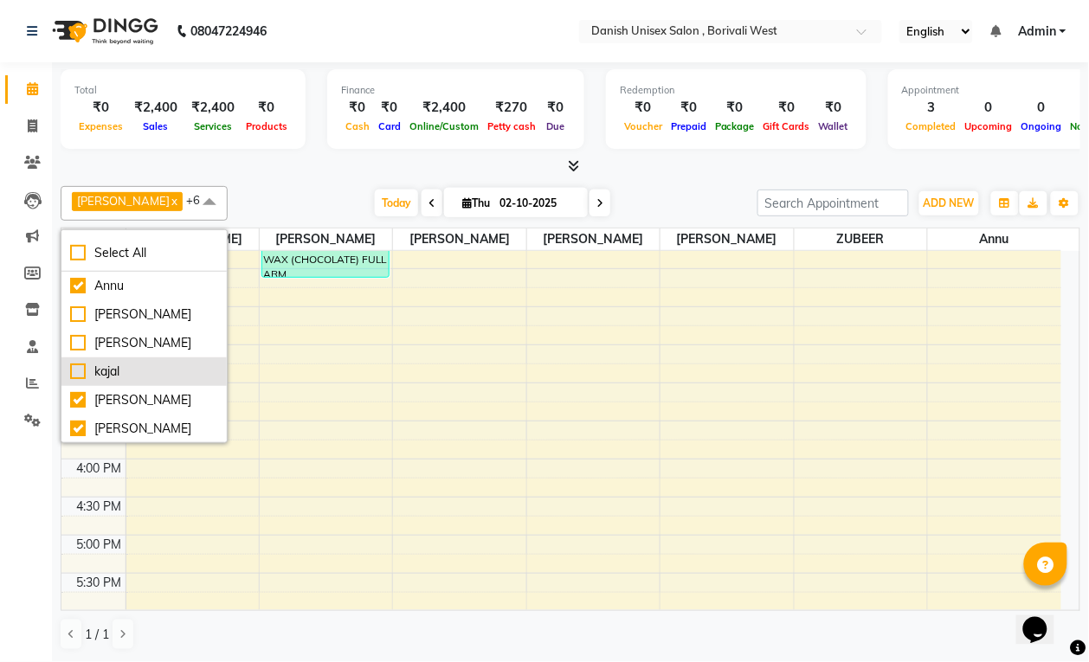
click at [163, 370] on div "kajal" at bounding box center [144, 372] width 148 height 18
checkbox input "true"
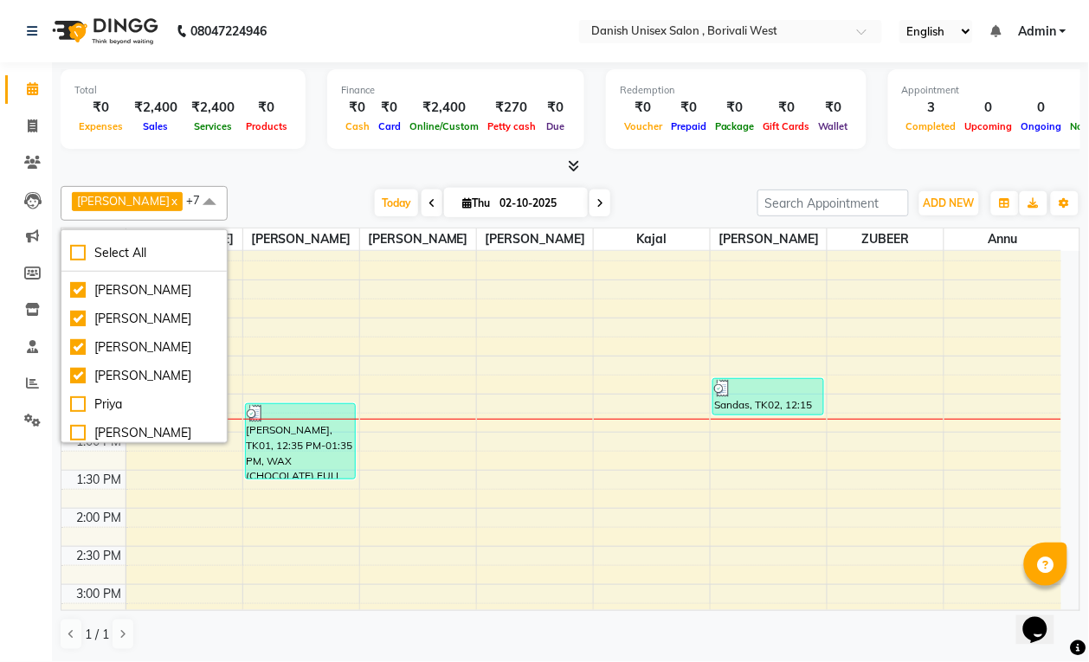
scroll to position [0, 0]
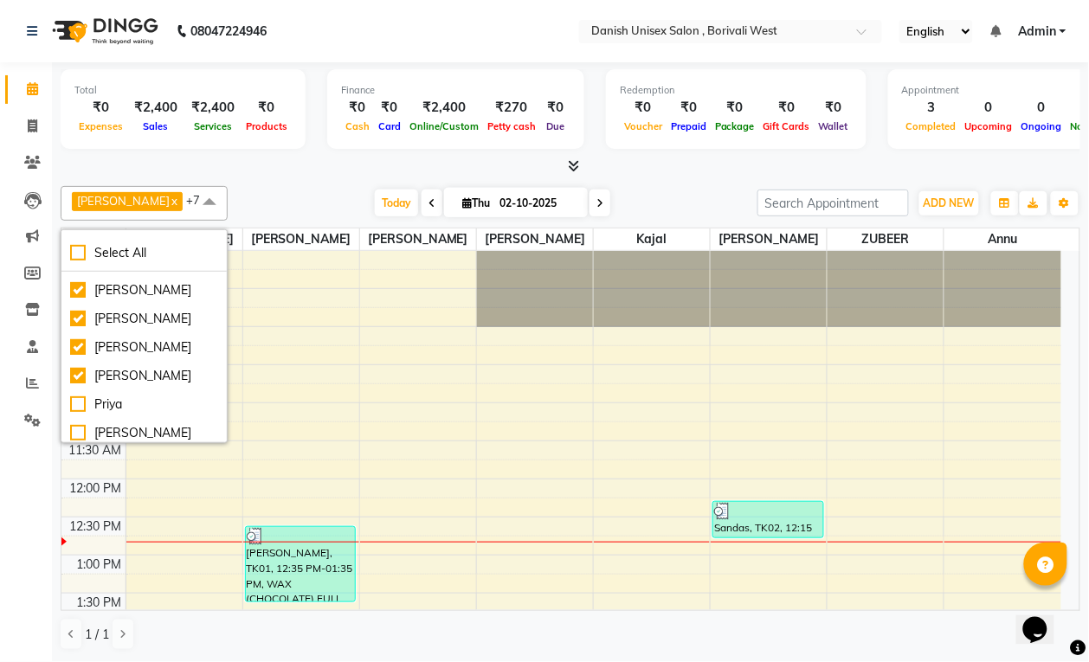
click at [29, 479] on div "Calendar Invoice Clients Leads Marketing Members Inventory Staff Reports Settin…" at bounding box center [117, 342] width 234 height 587
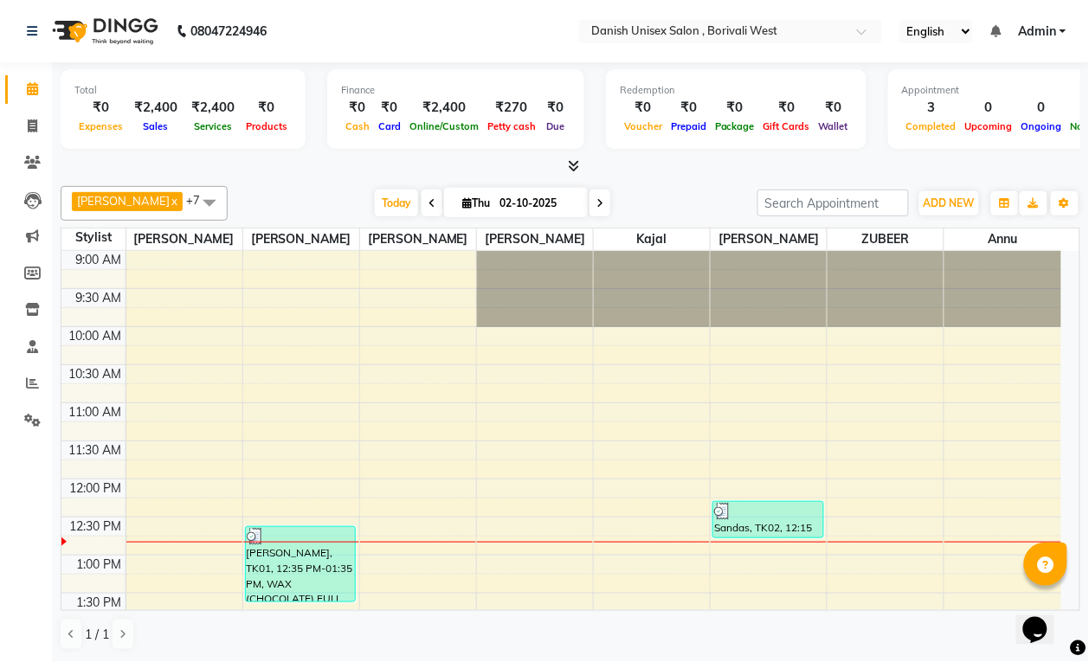
click at [192, 199] on span at bounding box center [209, 202] width 35 height 33
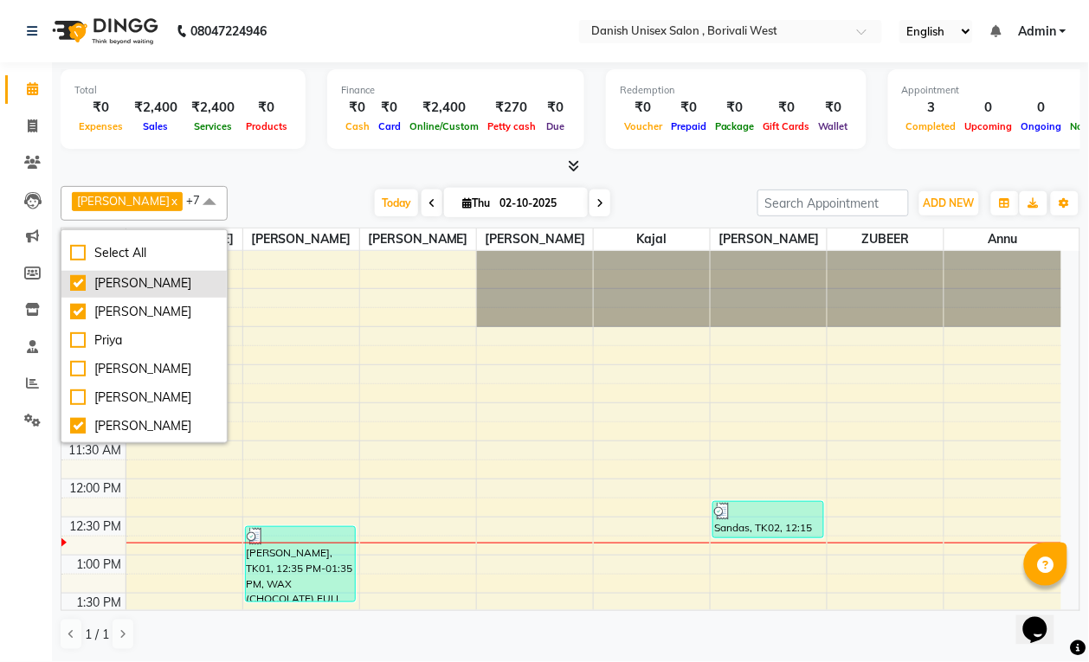
scroll to position [218, 0]
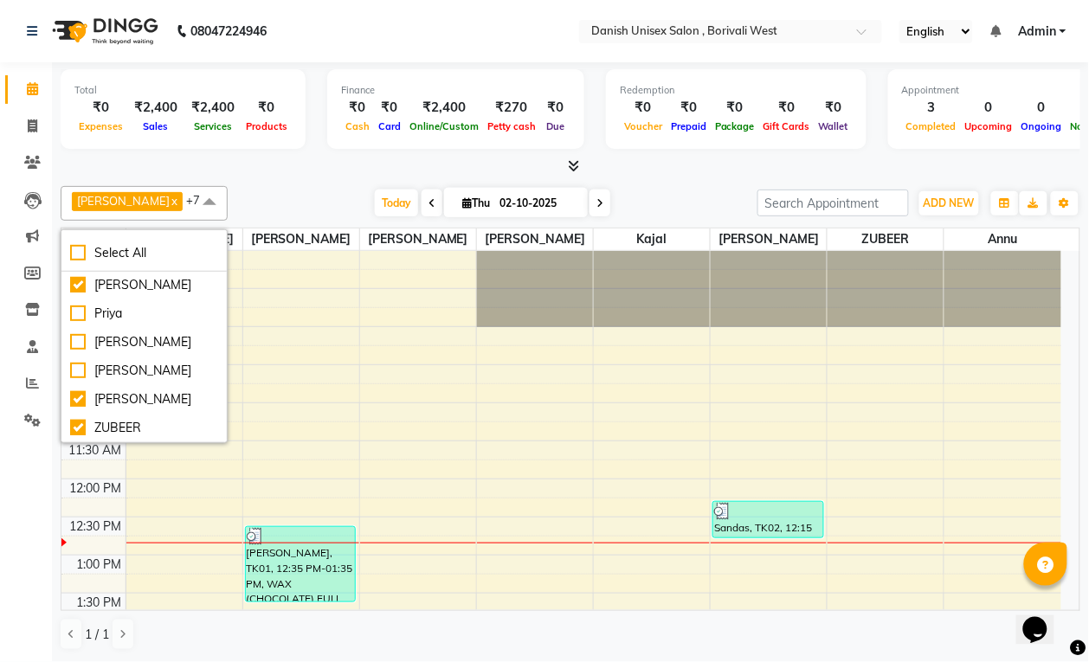
click at [170, 362] on div "[PERSON_NAME]" at bounding box center [144, 371] width 148 height 18
checkbox input "true"
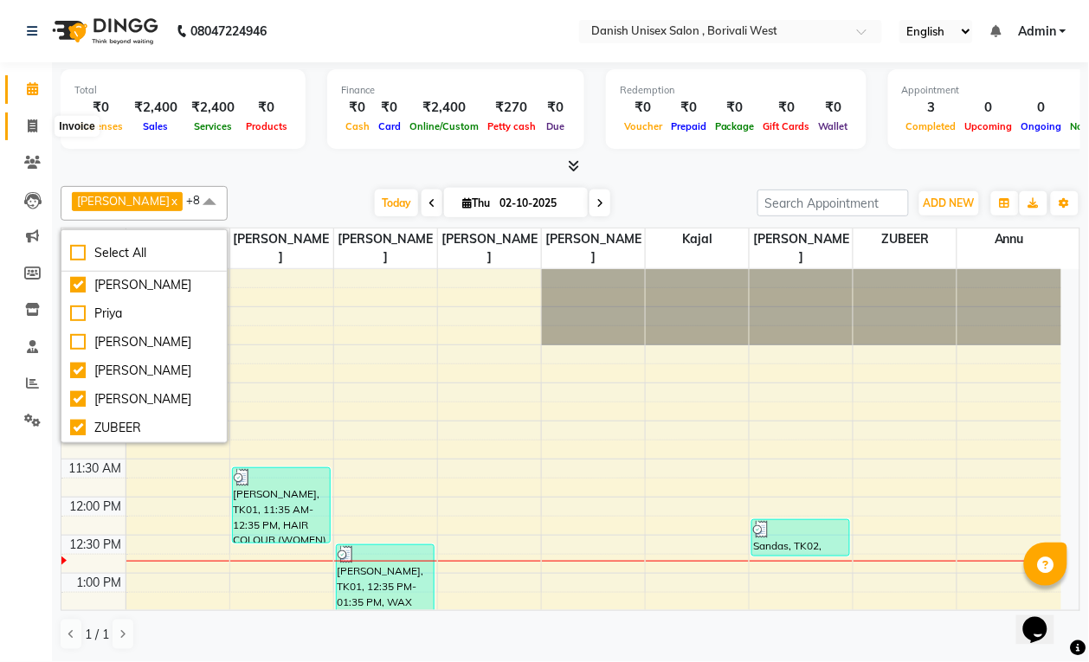
click at [30, 126] on icon at bounding box center [33, 125] width 10 height 13
select select "service"
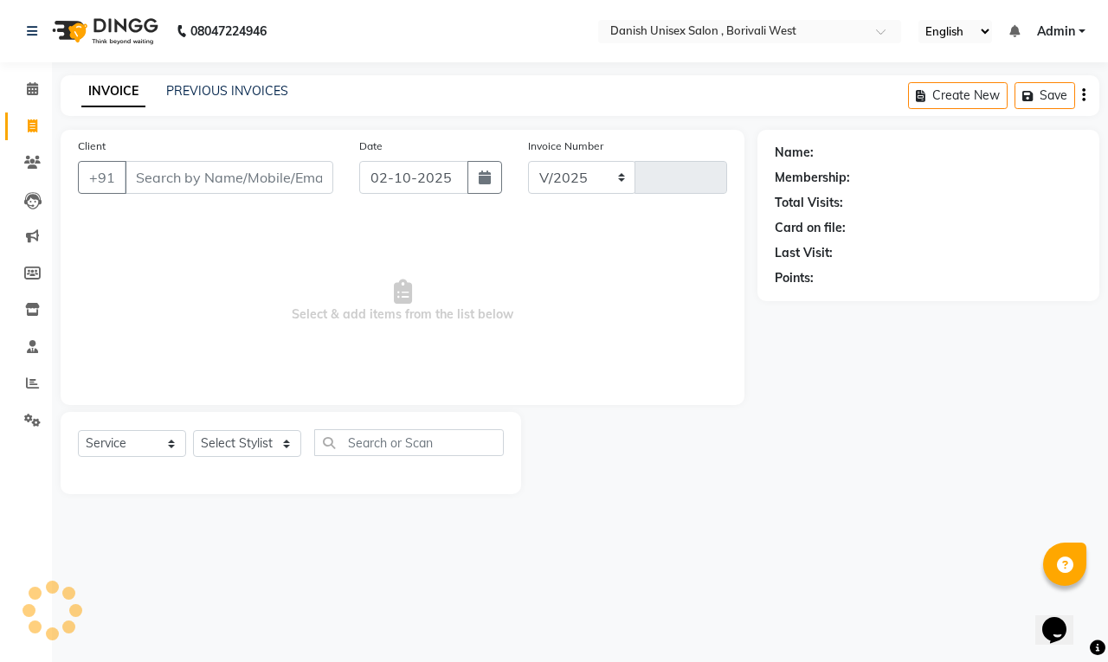
select select "6929"
type input "3939"
